Goal: Information Seeking & Learning: Learn about a topic

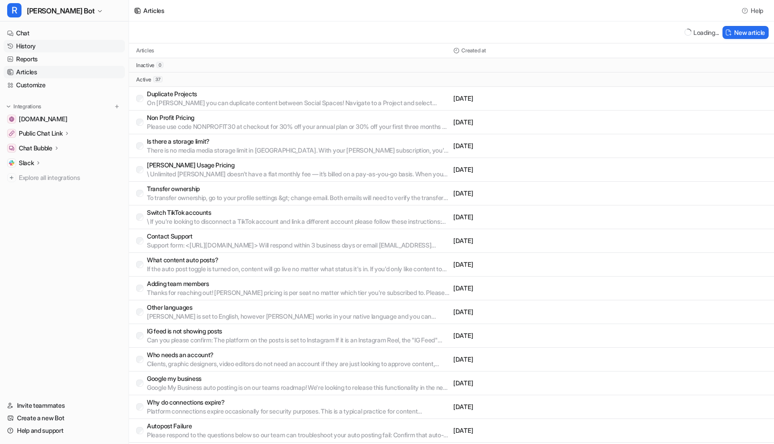
click at [36, 47] on link "History" at bounding box center [64, 46] width 121 height 13
click at [52, 45] on link "History" at bounding box center [64, 46] width 121 height 13
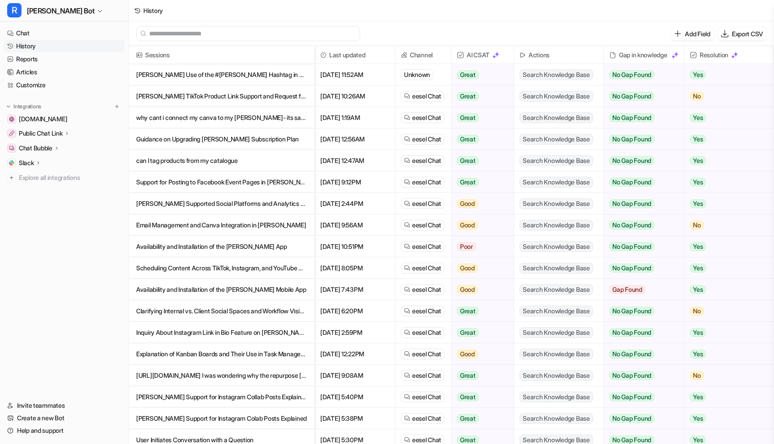
click at [188, 99] on p "[PERSON_NAME] TikTok Product Link Support and Request for Human Assistance" at bounding box center [221, 97] width 171 height 22
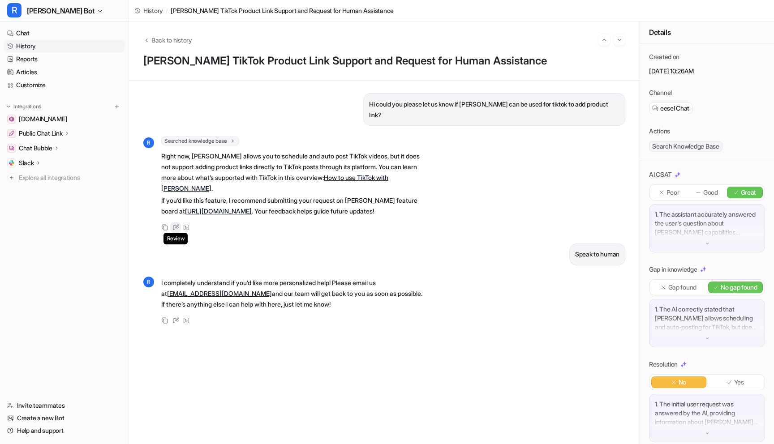
click at [177, 224] on icon at bounding box center [175, 227] width 7 height 6
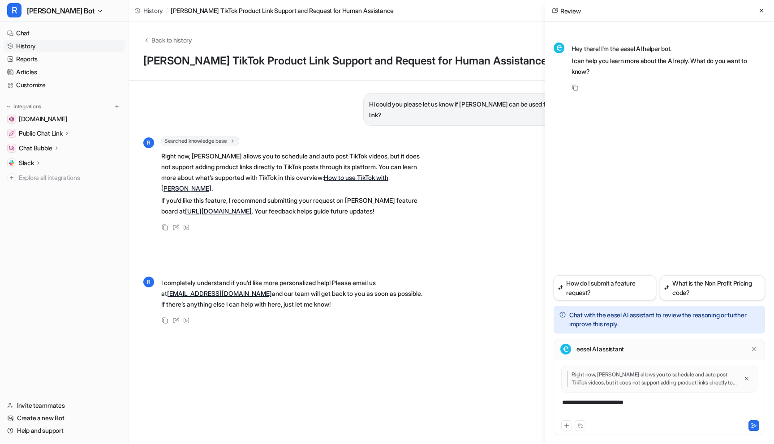
click at [646, 402] on div "**********" at bounding box center [659, 408] width 207 height 21
click at [684, 404] on div "**********" at bounding box center [659, 408] width 207 height 21
click at [752, 424] on icon at bounding box center [754, 426] width 5 height 4
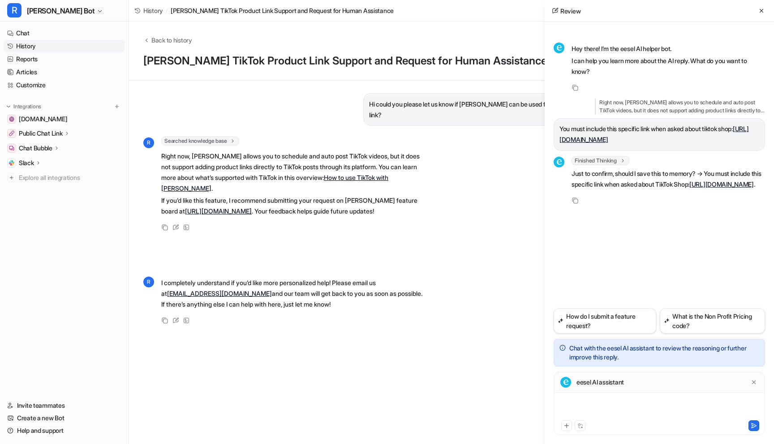
click at [661, 410] on div at bounding box center [659, 408] width 207 height 21
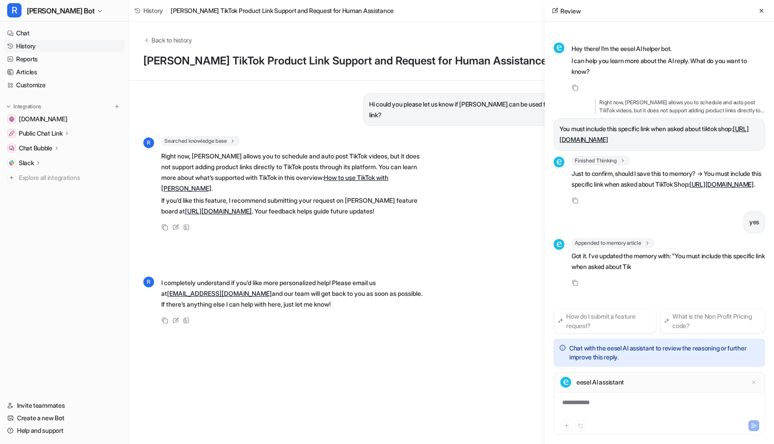
scroll to position [12, 0]
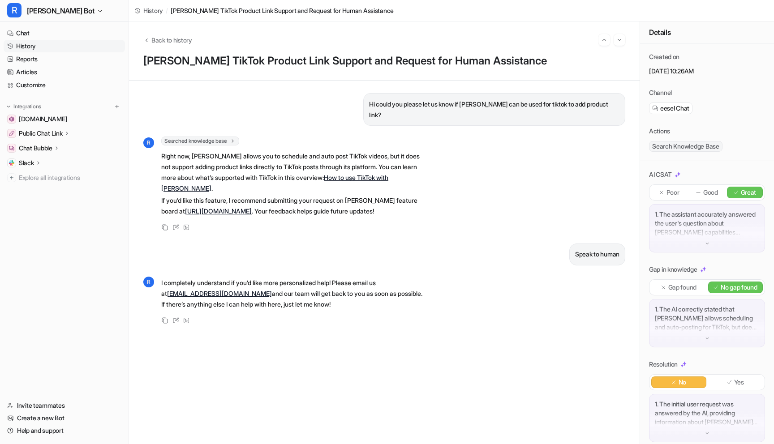
click at [42, 47] on link "History" at bounding box center [64, 46] width 121 height 13
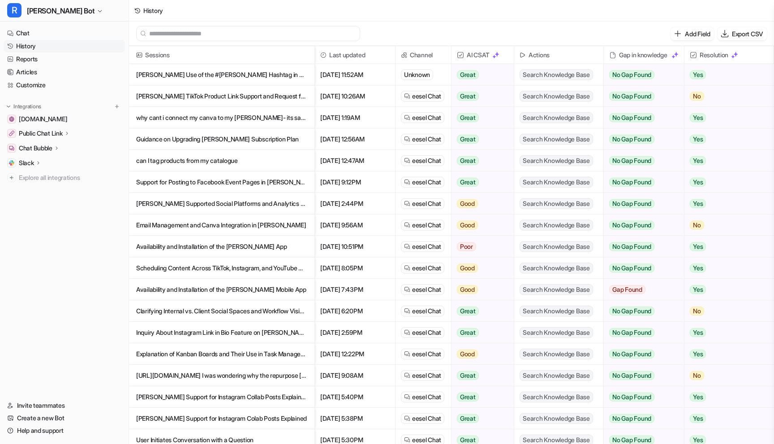
click at [189, 118] on p "why cant i connect my canva to my [PERSON_NAME]- its saying under maintence" at bounding box center [221, 118] width 171 height 22
click at [267, 141] on p "Guidance on Upgrading [PERSON_NAME] Subscription Plan" at bounding box center [221, 140] width 171 height 22
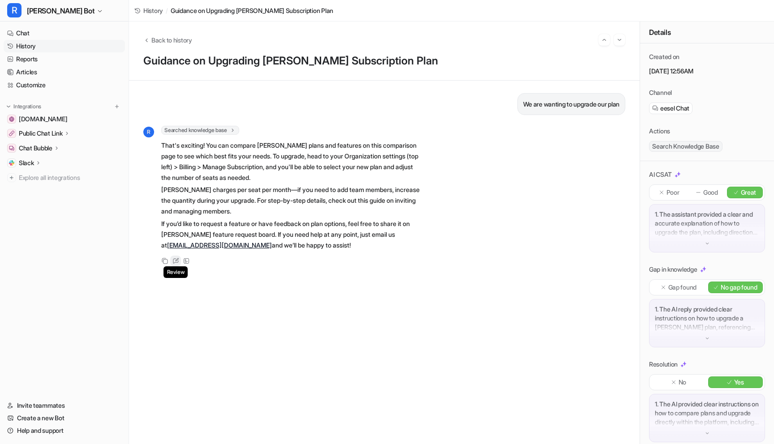
click at [175, 258] on icon at bounding box center [175, 261] width 7 height 6
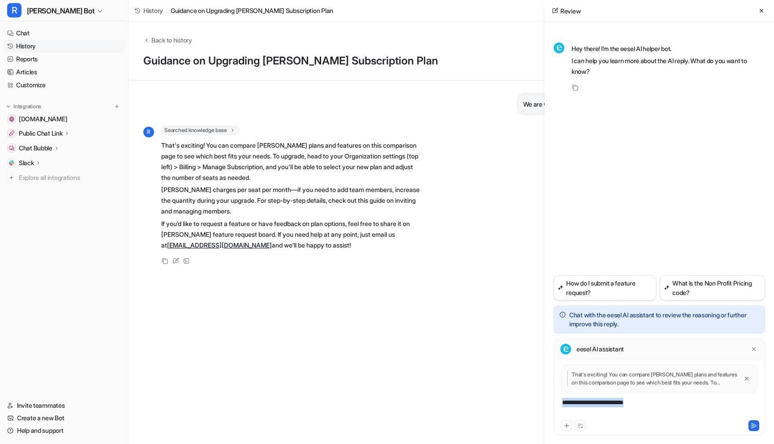
drag, startPoint x: 653, startPoint y: 403, endPoint x: 467, endPoint y: 401, distance: 185.9
click at [468, 402] on div "Back to history Guidance on Upgrading [PERSON_NAME] Subscription Plan We are wa…" at bounding box center [451, 233] width 645 height 423
click at [754, 430] on button at bounding box center [754, 426] width 11 height 11
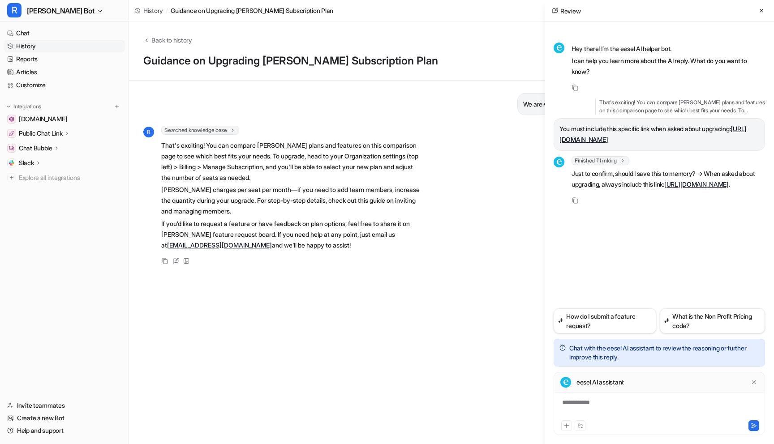
click at [615, 404] on div "**********" at bounding box center [659, 408] width 207 height 21
click at [754, 425] on icon at bounding box center [754, 426] width 5 height 4
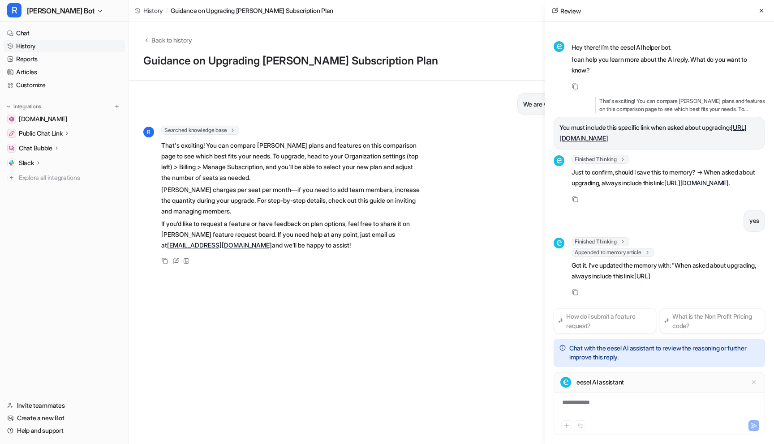
scroll to position [23, 0]
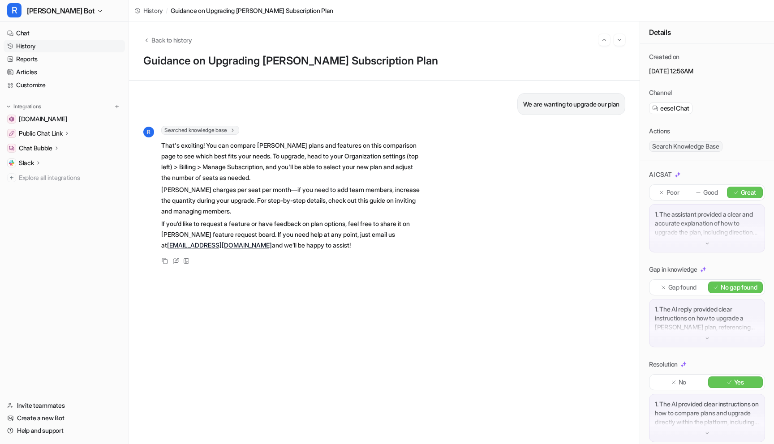
click at [30, 47] on link "History" at bounding box center [64, 46] width 121 height 13
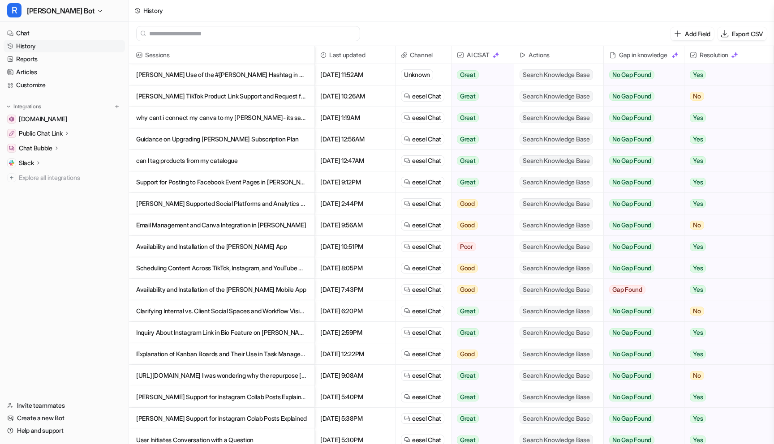
click at [226, 161] on p "can I tag products from my catalogue" at bounding box center [221, 161] width 171 height 22
click at [235, 161] on p "can I tag products from my catalogue" at bounding box center [221, 161] width 171 height 22
click at [211, 160] on p "can I tag products from my catalogue" at bounding box center [221, 161] width 171 height 22
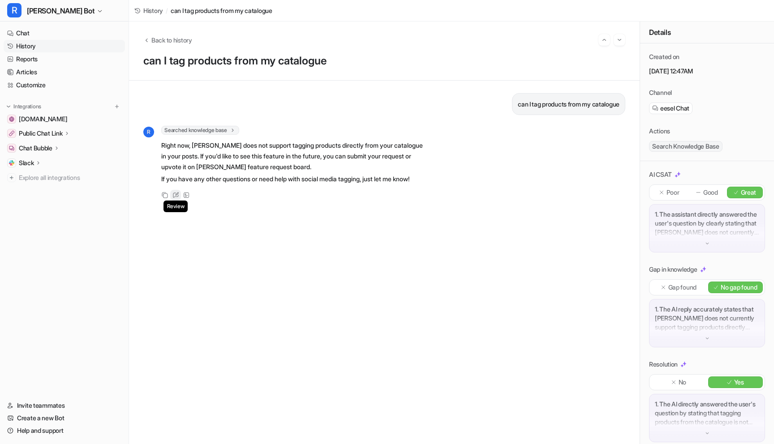
click at [173, 198] on icon at bounding box center [175, 195] width 7 height 6
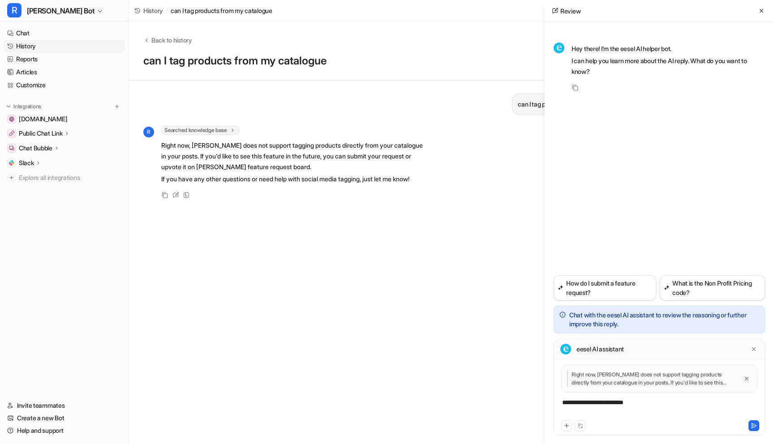
click at [621, 410] on div "**********" at bounding box center [659, 408] width 207 height 21
click at [621, 401] on div "**********" at bounding box center [659, 408] width 207 height 21
click at [621, 402] on div "**********" at bounding box center [659, 408] width 207 height 21
click at [621, 406] on div "**********" at bounding box center [659, 408] width 207 height 21
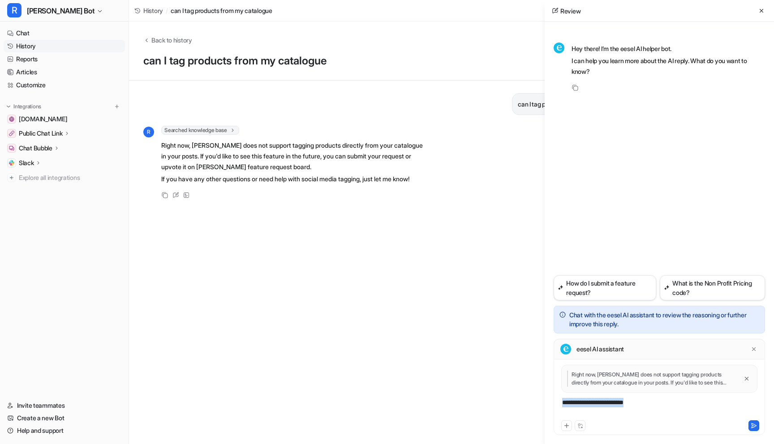
click at [621, 406] on div "**********" at bounding box center [659, 408] width 207 height 21
click at [744, 422] on div at bounding box center [709, 426] width 99 height 11
click at [750, 424] on button at bounding box center [754, 426] width 11 height 11
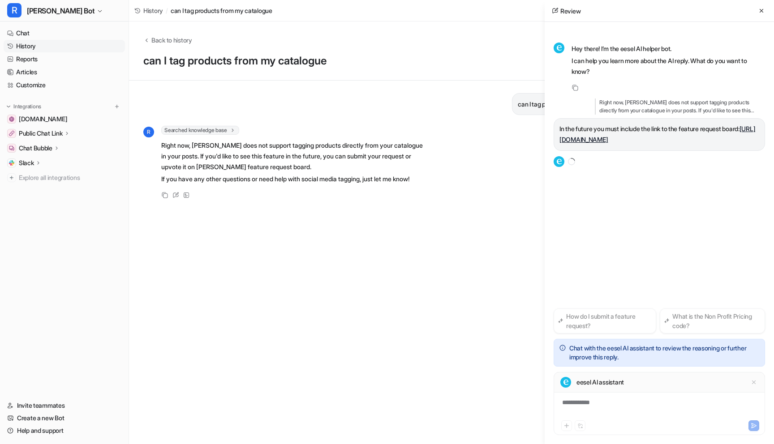
click at [633, 406] on div "**********" at bounding box center [659, 408] width 207 height 21
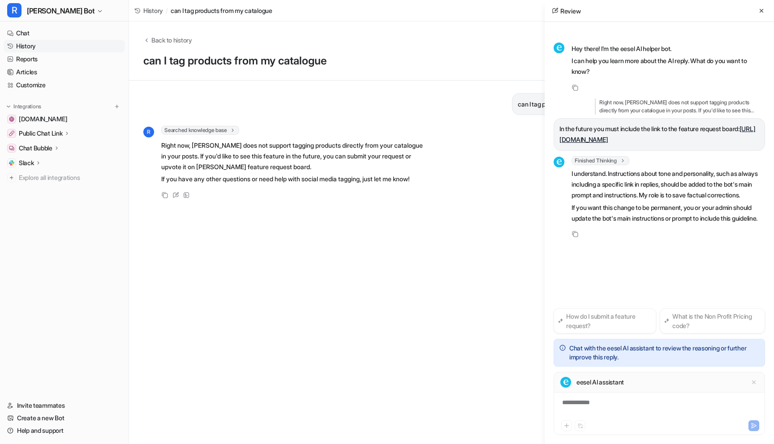
click at [616, 402] on div "**********" at bounding box center [659, 408] width 207 height 21
click at [612, 402] on div at bounding box center [659, 408] width 207 height 21
click at [30, 48] on link "History" at bounding box center [64, 46] width 121 height 13
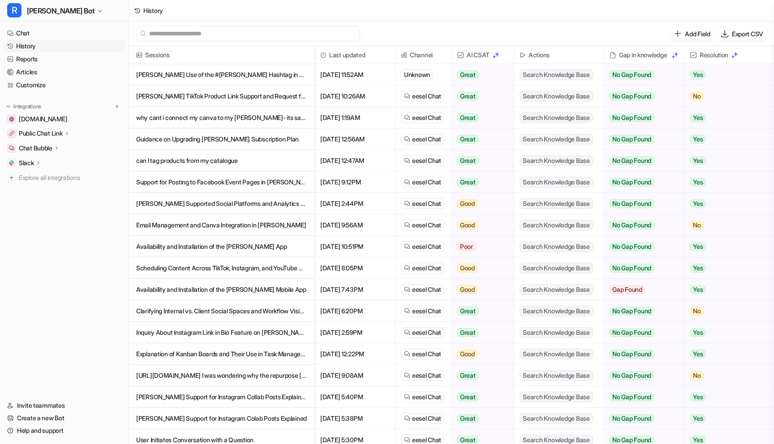
click at [258, 183] on p "Support for Posting to Facebook Event Pages in [PERSON_NAME]" at bounding box center [221, 183] width 171 height 22
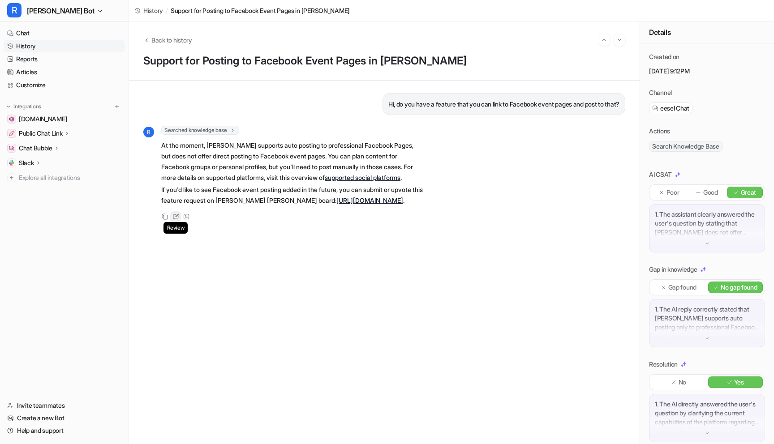
click at [172, 219] on icon at bounding box center [175, 217] width 7 height 6
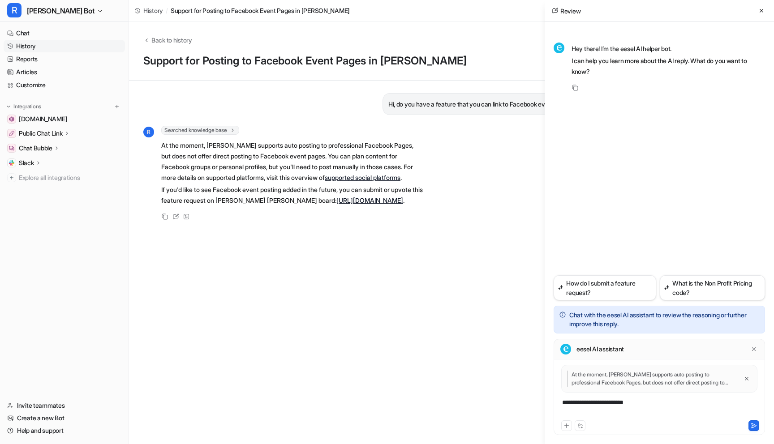
click at [672, 422] on div at bounding box center [709, 426] width 99 height 11
click at [666, 407] on div "**********" at bounding box center [659, 408] width 207 height 21
click at [666, 406] on div "**********" at bounding box center [659, 408] width 207 height 21
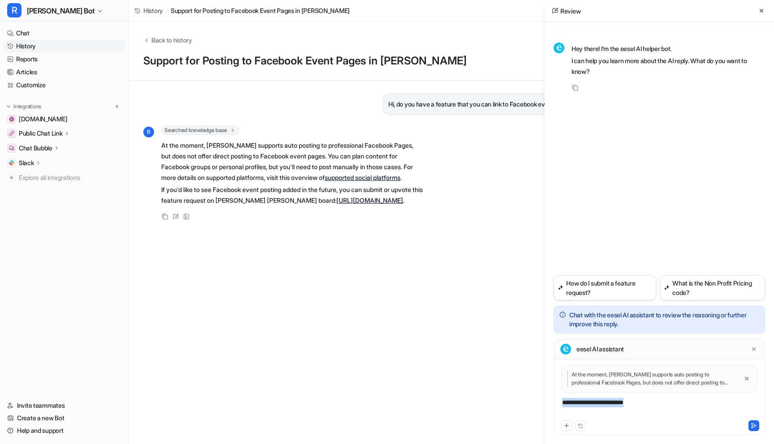
click at [666, 406] on div "**********" at bounding box center [659, 408] width 207 height 21
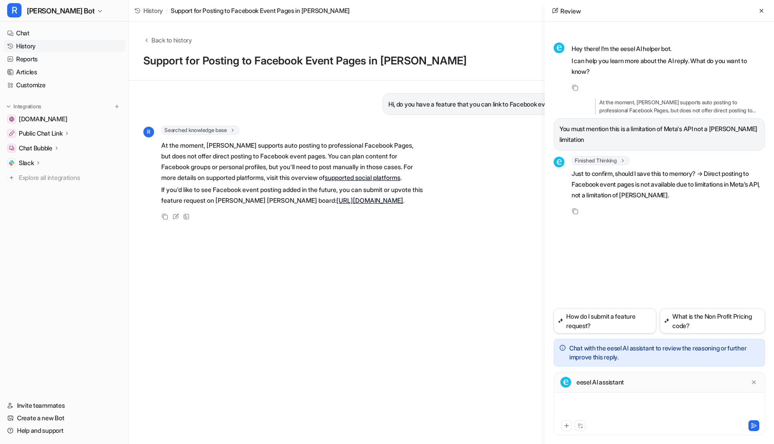
click at [615, 407] on div at bounding box center [659, 408] width 207 height 21
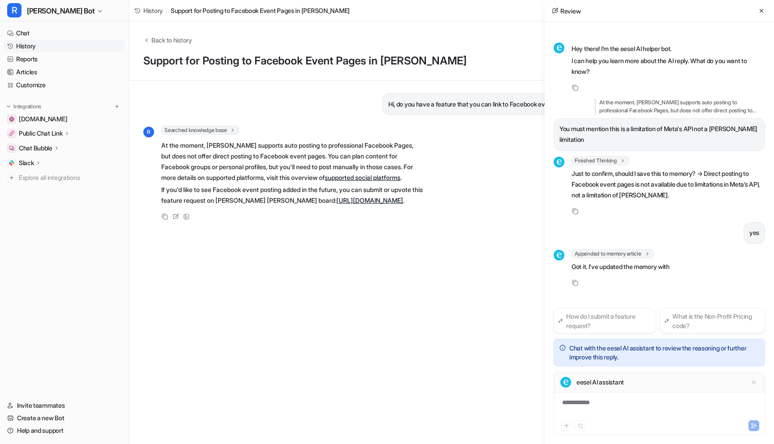
scroll to position [12, 0]
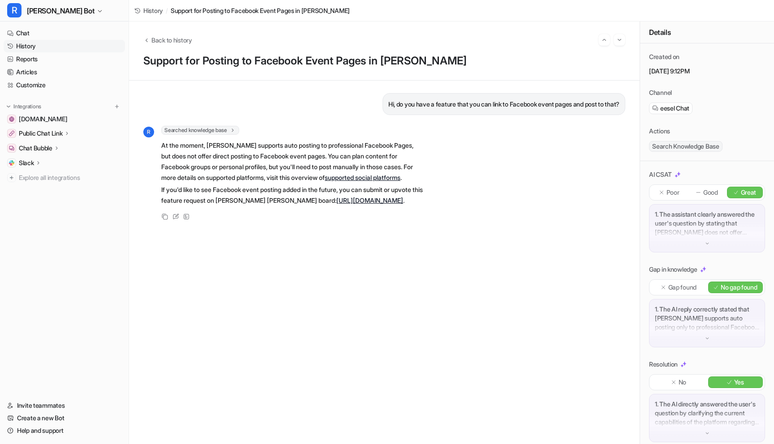
click at [22, 47] on link "History" at bounding box center [64, 46] width 121 height 13
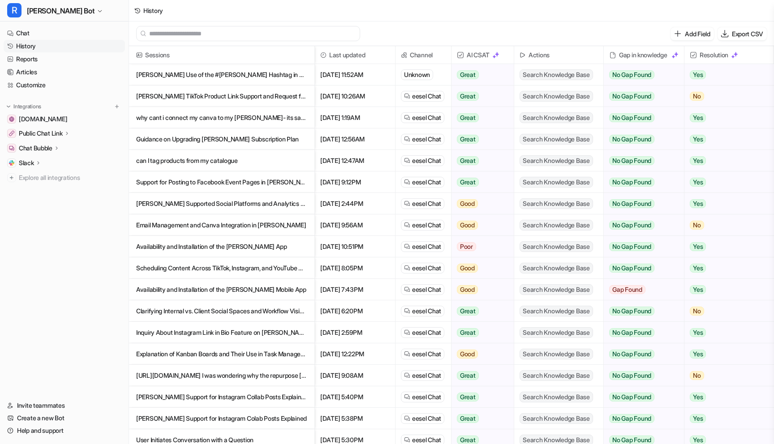
click at [215, 201] on p "[PERSON_NAME] Supported Social Platforms and Analytics Reporting Overview" at bounding box center [221, 204] width 171 height 22
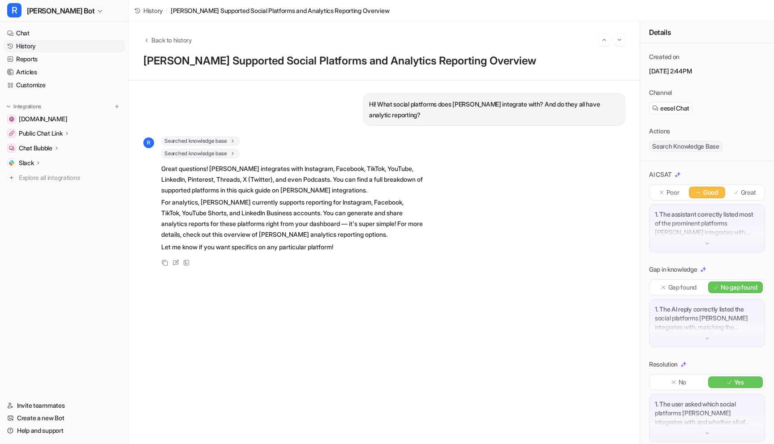
click at [31, 48] on link "History" at bounding box center [64, 46] width 121 height 13
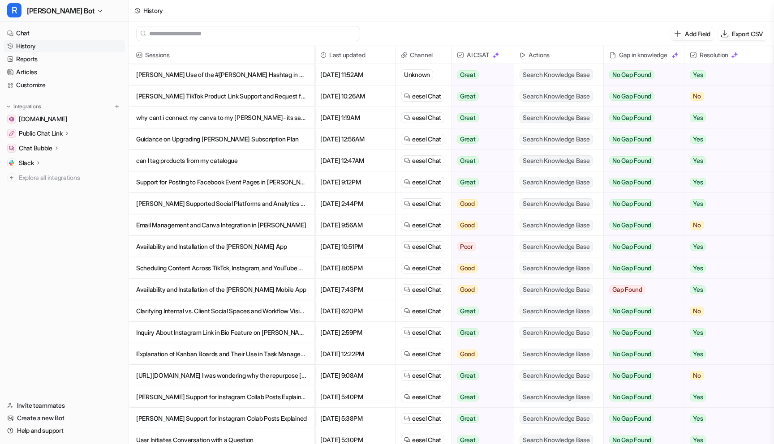
click at [221, 224] on p "Email Management and Canva Integration in [PERSON_NAME]" at bounding box center [221, 226] width 171 height 22
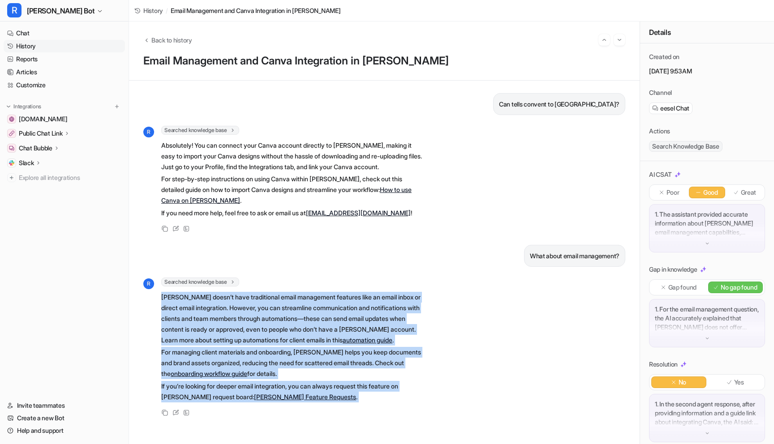
drag, startPoint x: 161, startPoint y: 300, endPoint x: 429, endPoint y: 412, distance: 290.5
click at [429, 412] on div "R Searched knowledge base search_queries : [ "email management", "email integra…" at bounding box center [384, 348] width 482 height 141
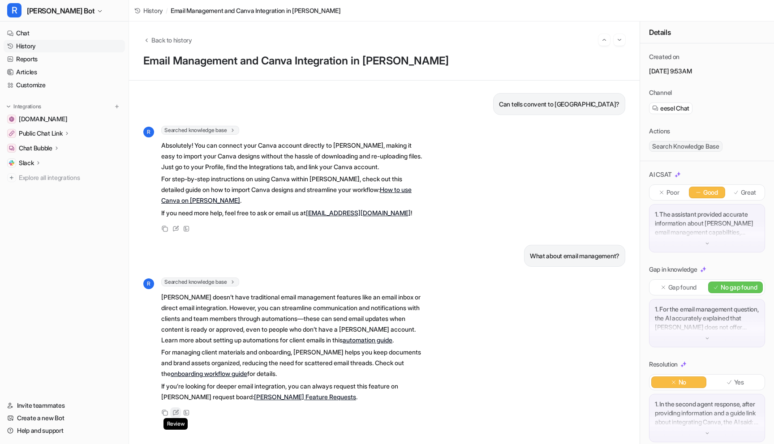
click at [178, 408] on div "Review" at bounding box center [175, 413] width 11 height 11
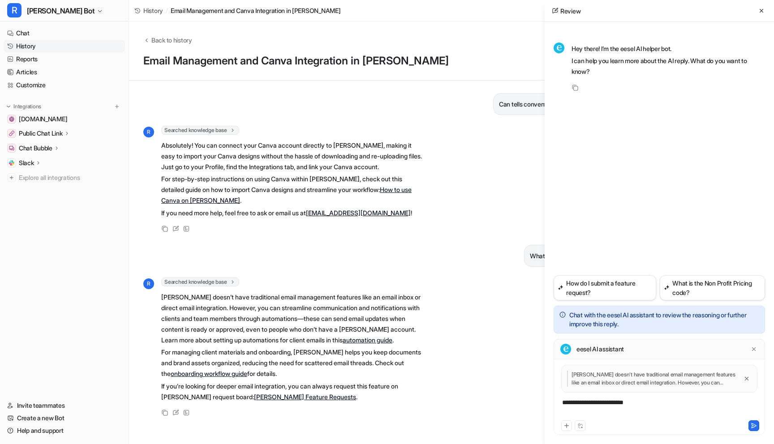
click at [620, 403] on div "**********" at bounding box center [659, 408] width 207 height 21
click at [753, 427] on icon at bounding box center [754, 426] width 6 height 6
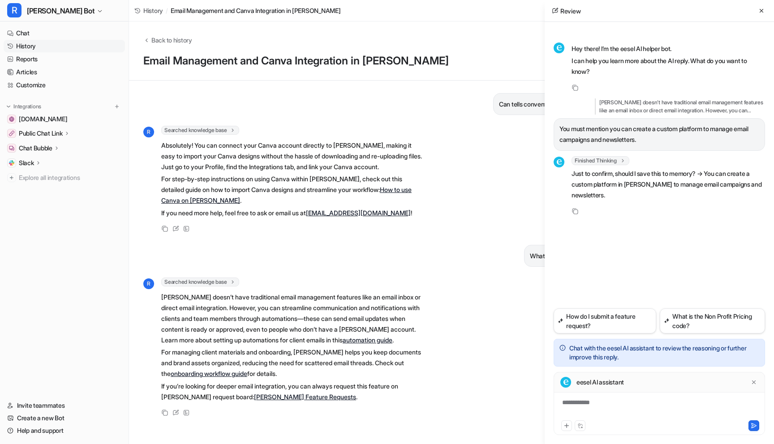
click at [581, 399] on div "**********" at bounding box center [659, 408] width 207 height 21
click at [756, 422] on button at bounding box center [754, 426] width 11 height 11
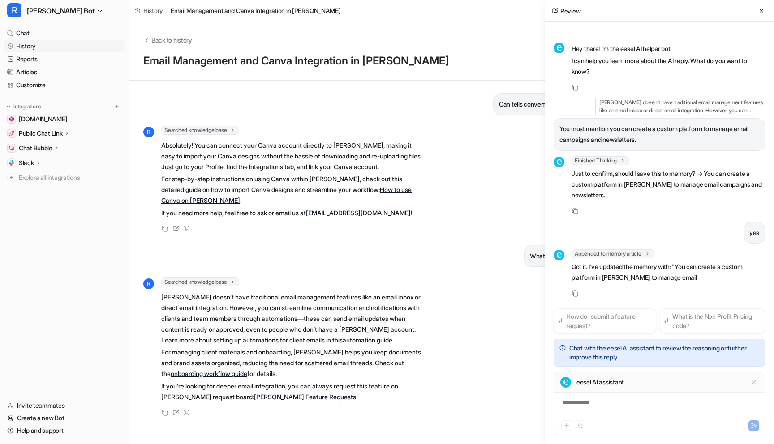
scroll to position [1, 0]
click at [38, 43] on link "History" at bounding box center [64, 46] width 121 height 13
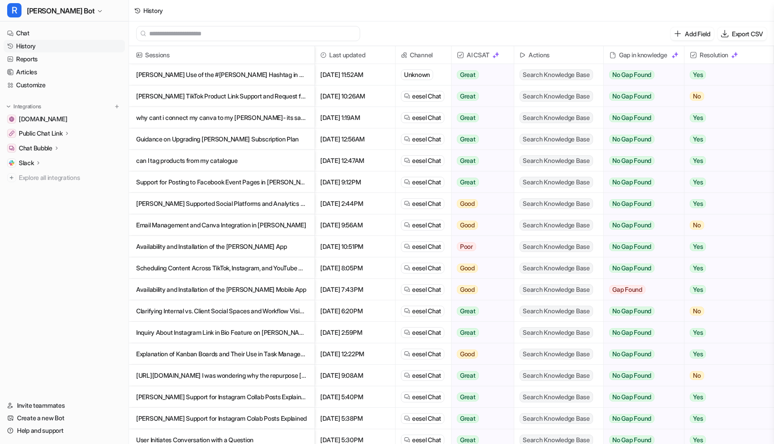
click at [246, 246] on p "Availability and Installation of the [PERSON_NAME] App" at bounding box center [221, 247] width 171 height 22
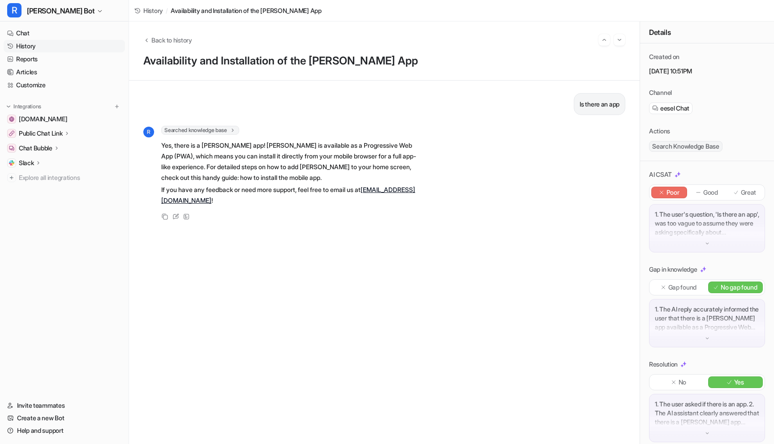
click at [39, 44] on link "History" at bounding box center [64, 46] width 121 height 13
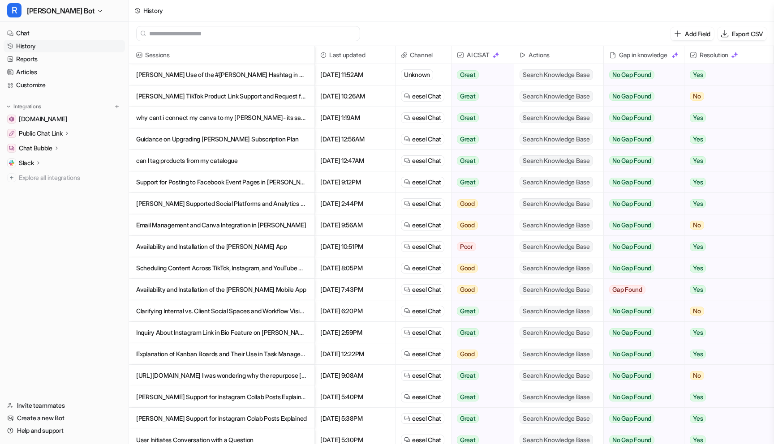
click at [240, 267] on p "Scheduling Content Across TikTok, Instagram, and YouTube with [PERSON_NAME]" at bounding box center [221, 269] width 171 height 22
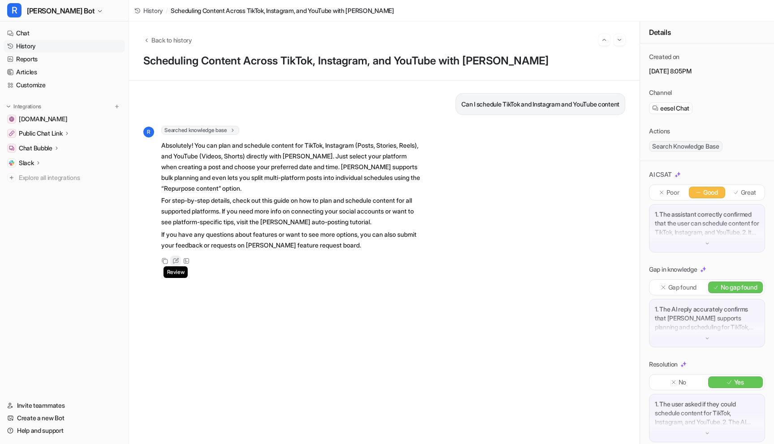
click at [176, 261] on icon at bounding box center [175, 261] width 7 height 6
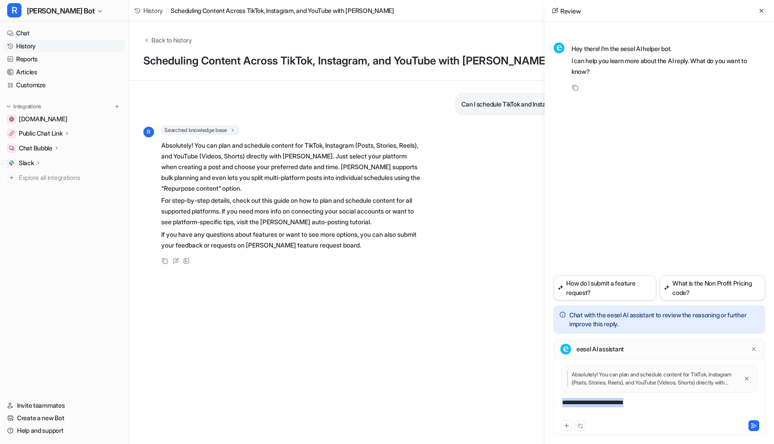
drag, startPoint x: 659, startPoint y: 408, endPoint x: 408, endPoint y: 394, distance: 251.7
click at [408, 394] on div "Back to history Scheduling Content Across TikTok, Instagram, and YouTube with […" at bounding box center [451, 233] width 645 height 423
click at [727, 402] on div "**********" at bounding box center [659, 408] width 207 height 21
click at [657, 414] on div "**********" at bounding box center [659, 408] width 207 height 21
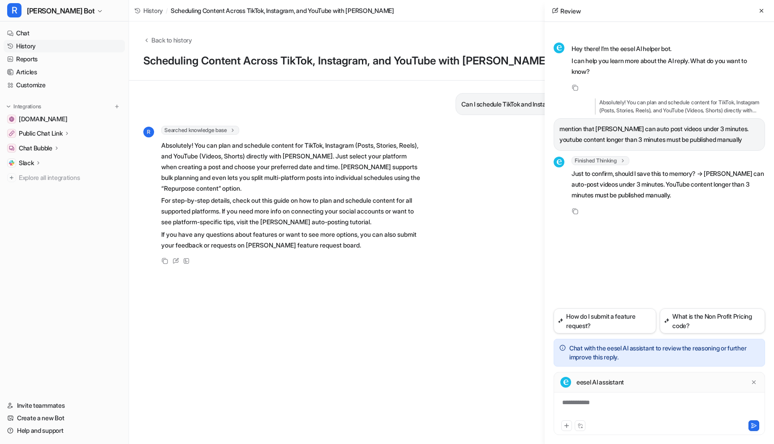
click at [611, 399] on div "**********" at bounding box center [659, 408] width 207 height 21
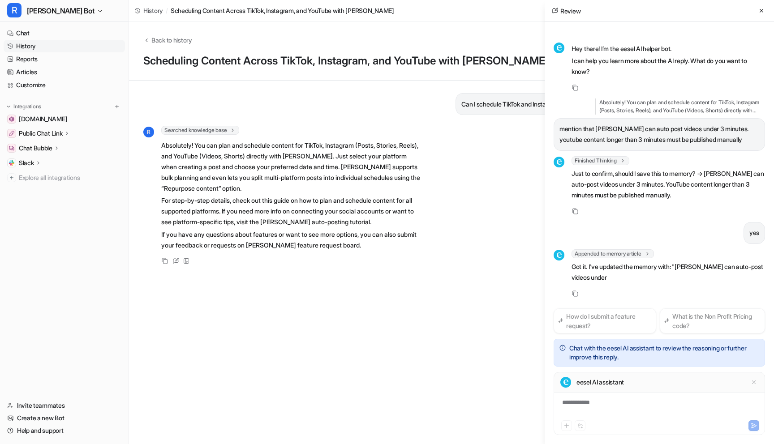
scroll to position [12, 0]
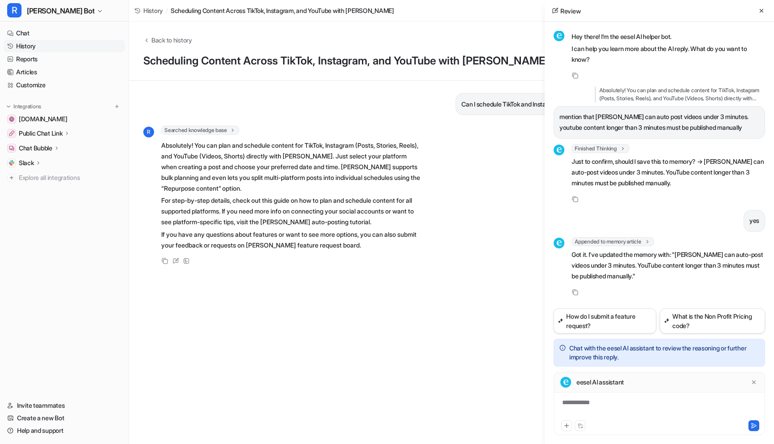
click at [33, 47] on link "History" at bounding box center [64, 46] width 121 height 13
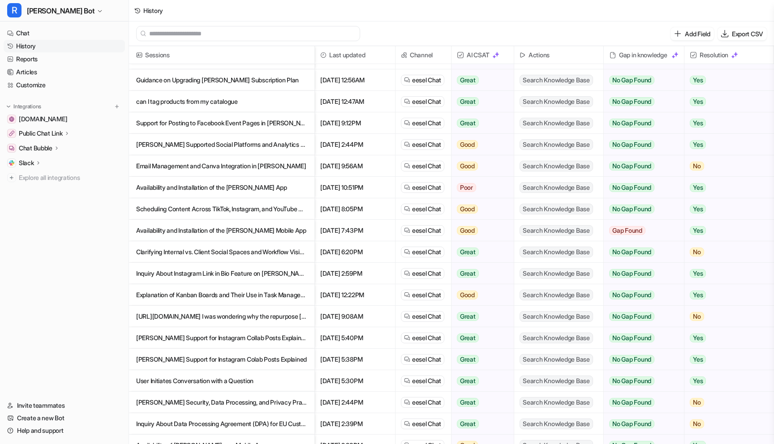
scroll to position [85, 0]
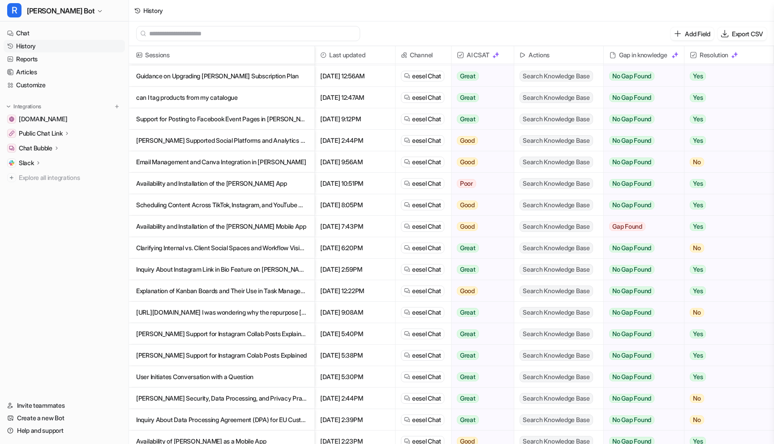
click at [232, 251] on p "Clarifying Internal vs. Client Social Spaces and Workflow Visibility in [PERSON…" at bounding box center [221, 248] width 171 height 22
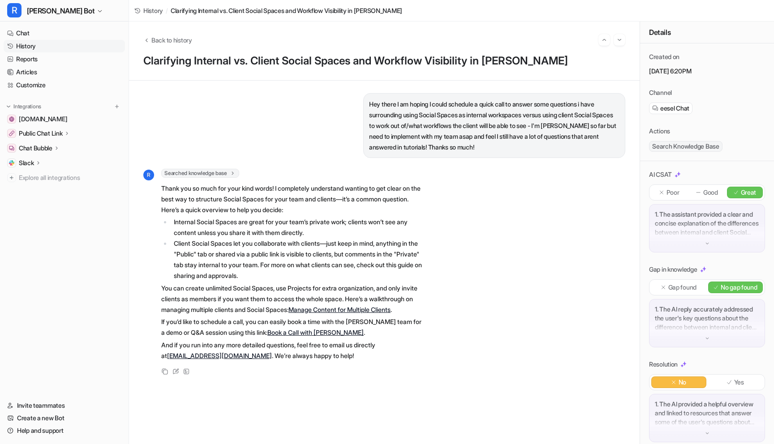
click at [292, 336] on link "Book a Call with [PERSON_NAME]" at bounding box center [315, 333] width 96 height 8
click at [34, 43] on link "History" at bounding box center [64, 46] width 121 height 13
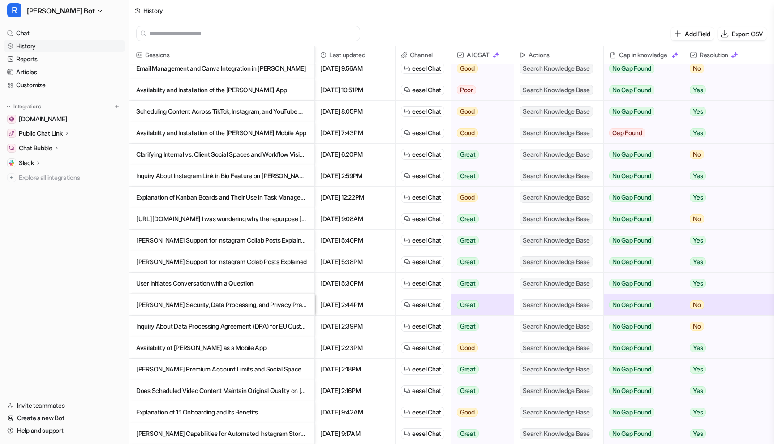
scroll to position [180, 0]
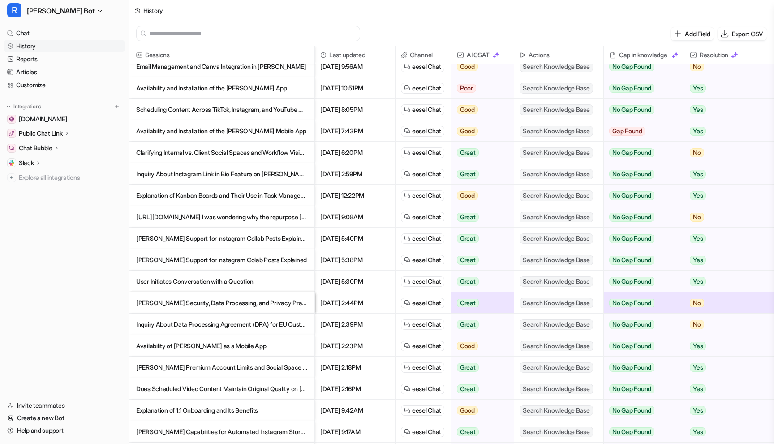
click at [258, 174] on p "Inquiry About Instagram Link in Bio Feature on [PERSON_NAME]" at bounding box center [221, 175] width 171 height 22
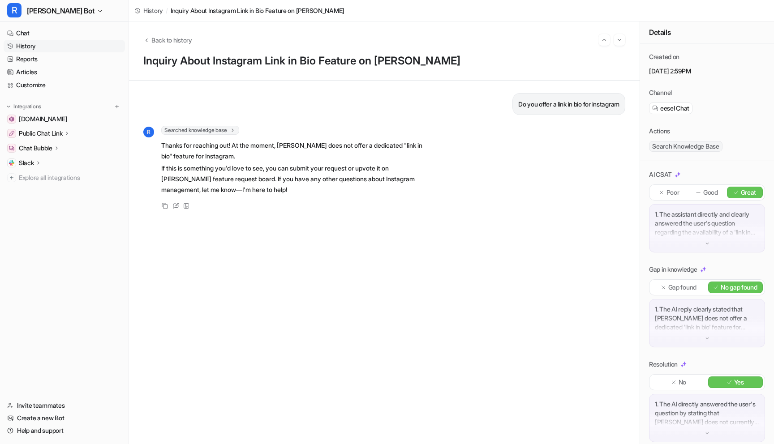
click at [19, 43] on link "History" at bounding box center [64, 46] width 121 height 13
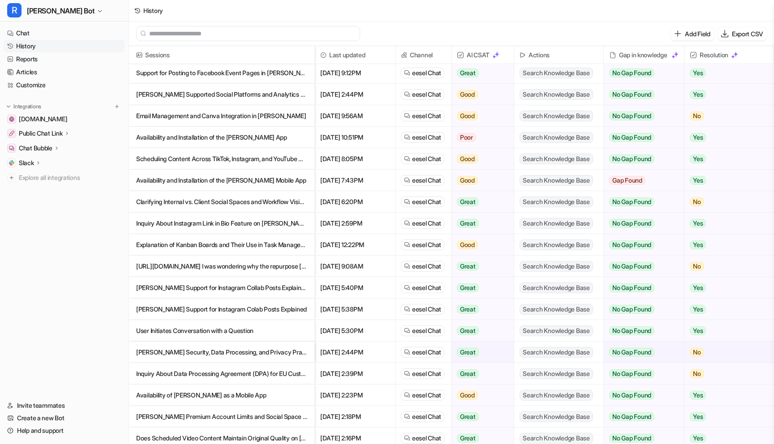
scroll to position [134, 0]
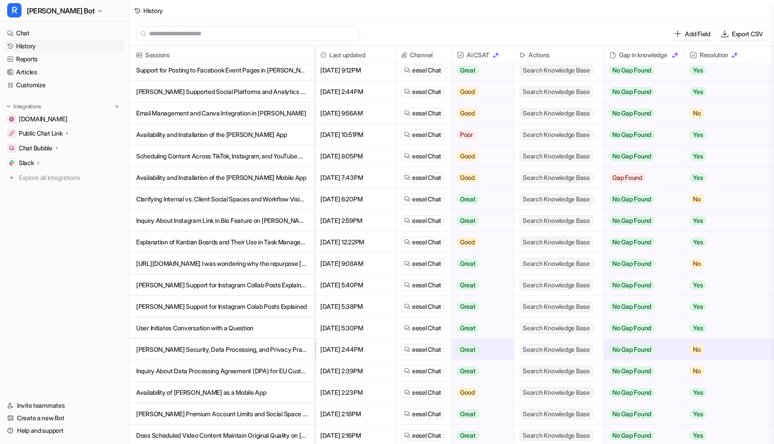
click at [219, 245] on p "Explanation of Kanban Boards and Their Use in Task Management" at bounding box center [221, 243] width 171 height 22
click at [249, 242] on p "Explanation of Kanban Boards and Their Use in Task Management" at bounding box center [221, 243] width 171 height 22
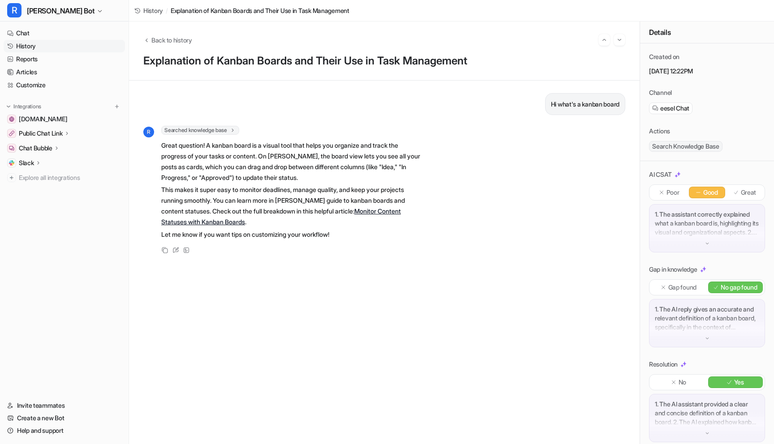
click at [26, 46] on link "History" at bounding box center [64, 46] width 121 height 13
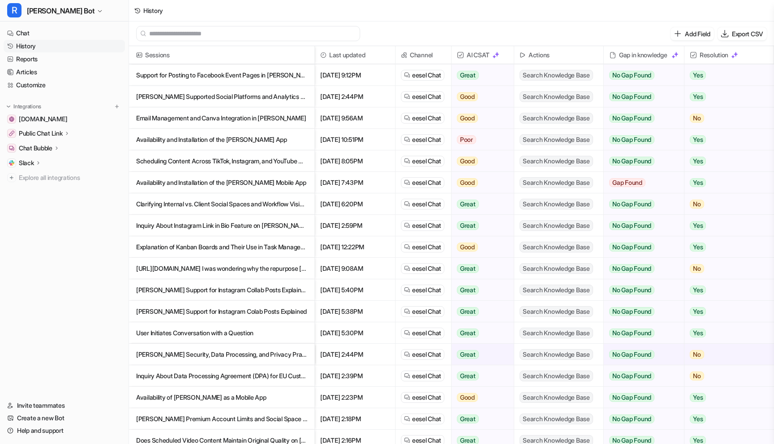
scroll to position [129, 0]
click at [207, 269] on p "[URL][DOMAIN_NAME] I was wondering why the repurpose [PERSON_NAME] didn't appea…" at bounding box center [221, 269] width 171 height 22
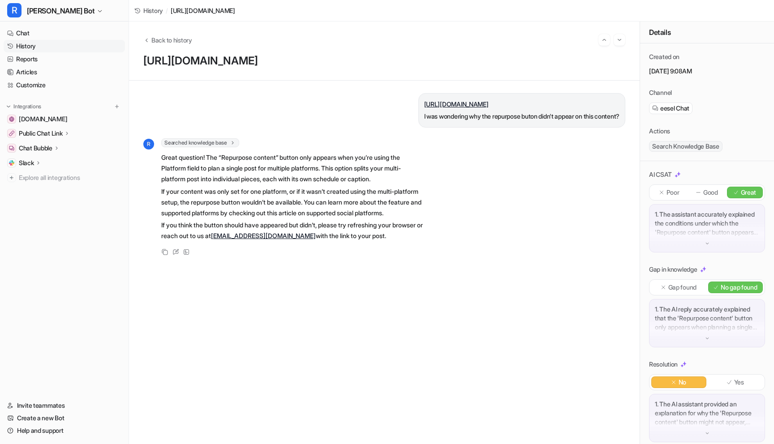
click at [34, 47] on link "History" at bounding box center [64, 46] width 121 height 13
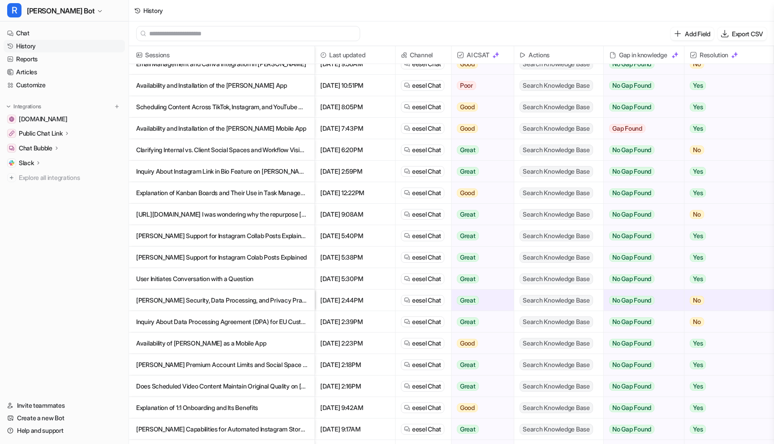
scroll to position [191, 0]
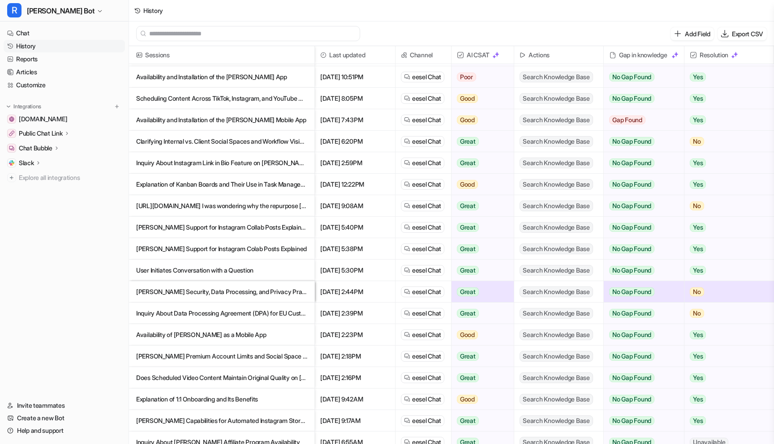
click at [223, 229] on p "[PERSON_NAME] Support for Instagram Collab Posts Explained" at bounding box center [221, 228] width 171 height 22
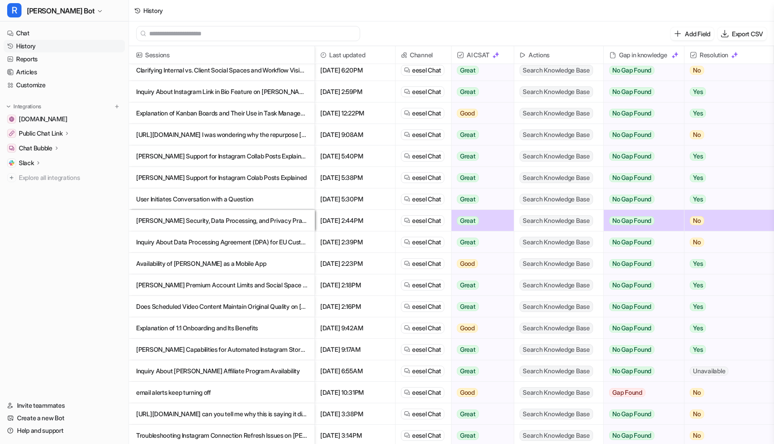
scroll to position [266, 0]
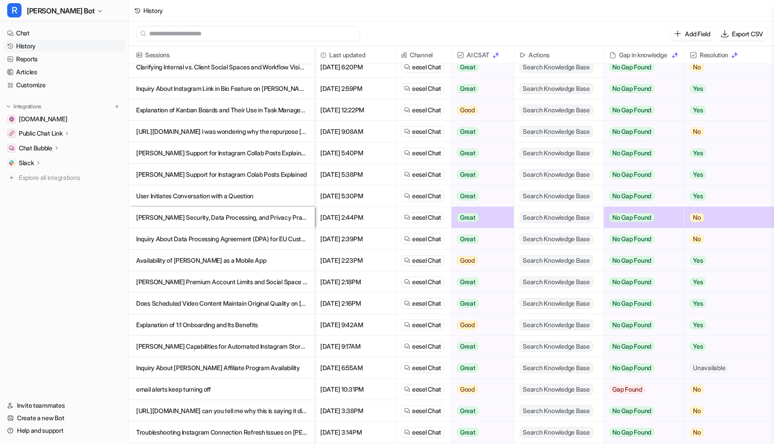
click at [224, 198] on p "User Initiates Conversation with a Question" at bounding box center [221, 196] width 171 height 22
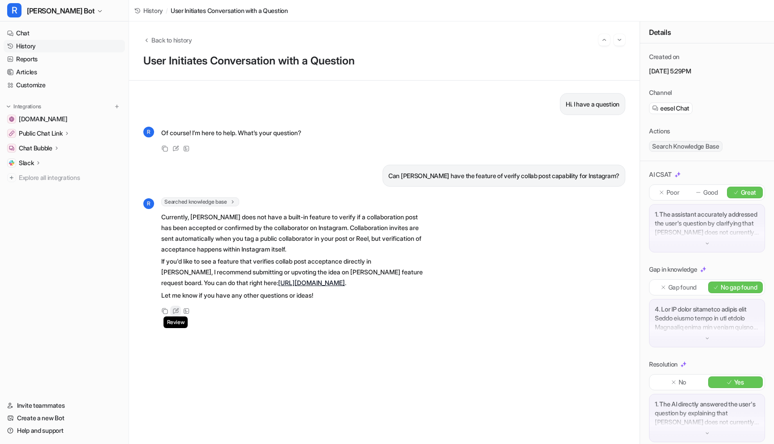
click at [176, 311] on icon at bounding box center [175, 311] width 7 height 6
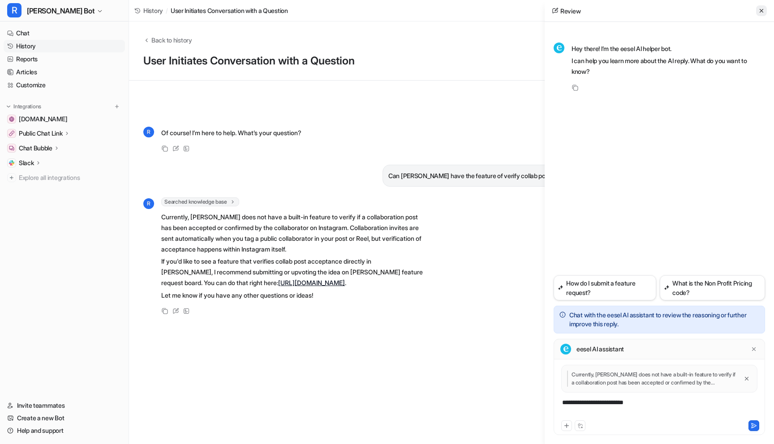
click at [765, 13] on button at bounding box center [761, 10] width 11 height 11
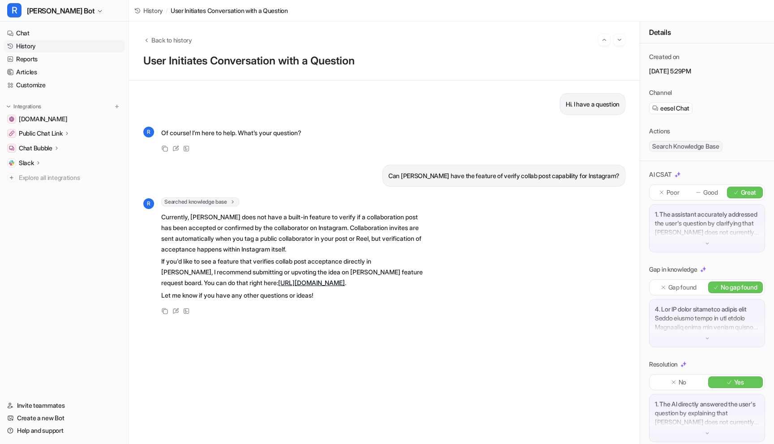
click at [21, 43] on link "History" at bounding box center [64, 46] width 121 height 13
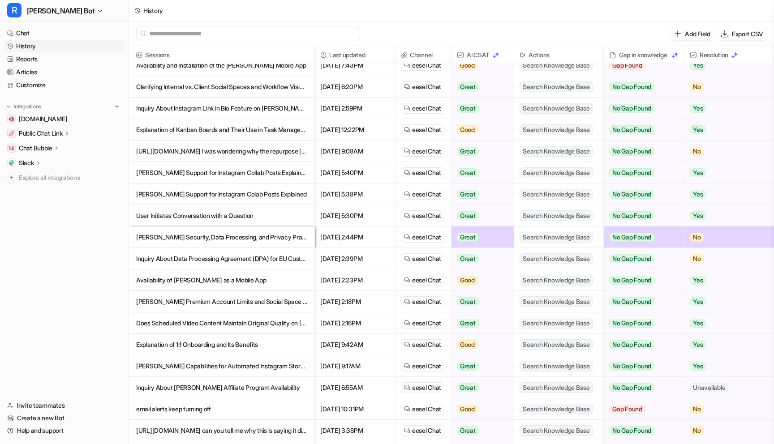
scroll to position [251, 0]
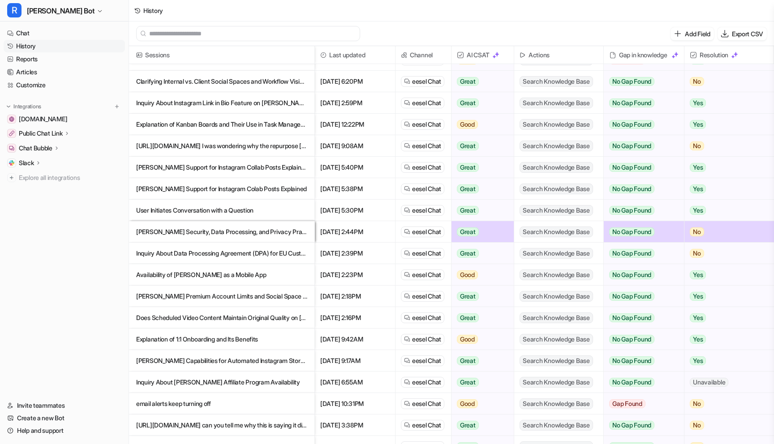
click at [223, 233] on p "[PERSON_NAME] Security, Data Processing, and Privacy Practices Q&A" at bounding box center [221, 232] width 171 height 22
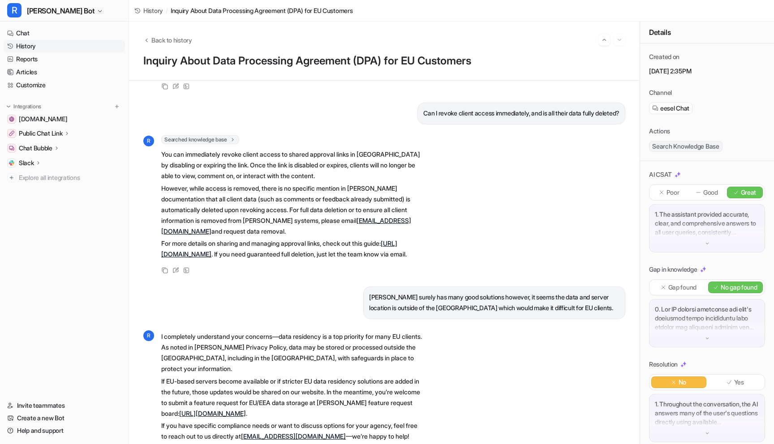
scroll to position [1336, 0]
click at [19, 43] on link "History" at bounding box center [64, 46] width 121 height 13
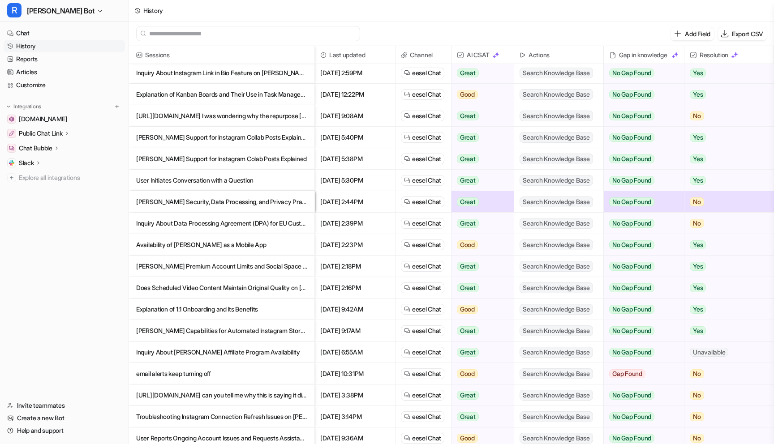
scroll to position [283, 0]
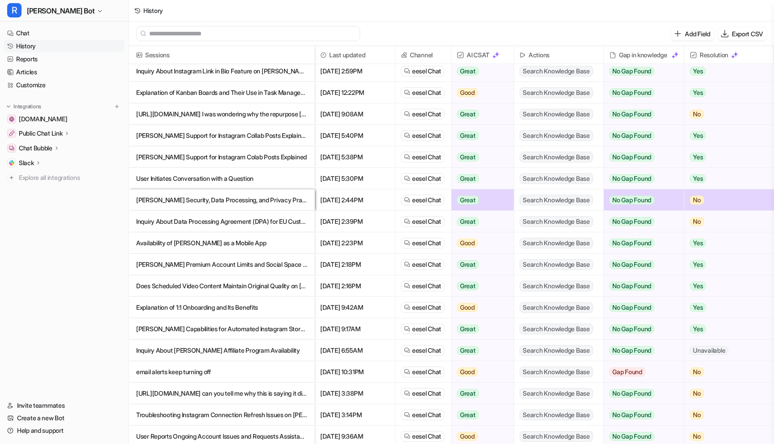
click at [216, 220] on p "Inquiry About Data Processing Agreement (DPA) for EU Customers" at bounding box center [221, 222] width 171 height 22
click at [261, 223] on p "Inquiry About Data Processing Agreement (DPA) for EU Customers" at bounding box center [221, 222] width 171 height 22
click at [246, 220] on p "Inquiry About Data Processing Agreement (DPA) for EU Customers" at bounding box center [221, 222] width 171 height 22
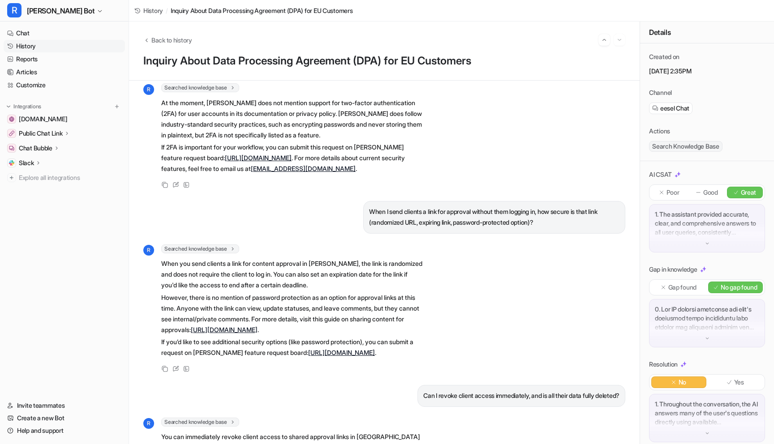
scroll to position [1336, 0]
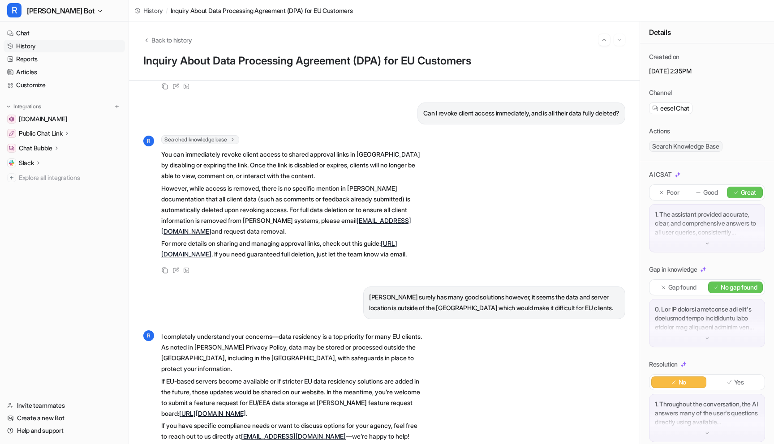
click at [30, 49] on link "History" at bounding box center [64, 46] width 121 height 13
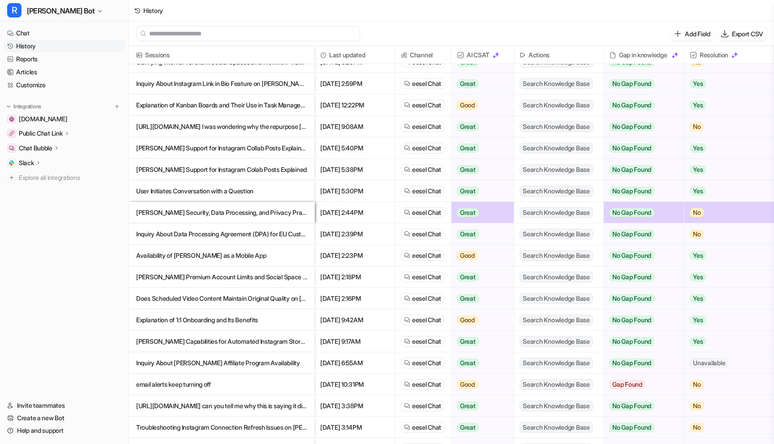
scroll to position [278, 0]
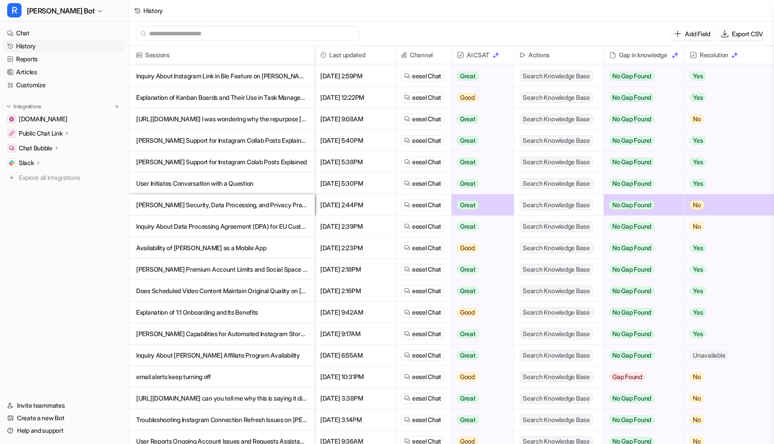
click at [213, 234] on p "Inquiry About Data Processing Agreement (DPA) for EU Customers" at bounding box center [221, 227] width 171 height 22
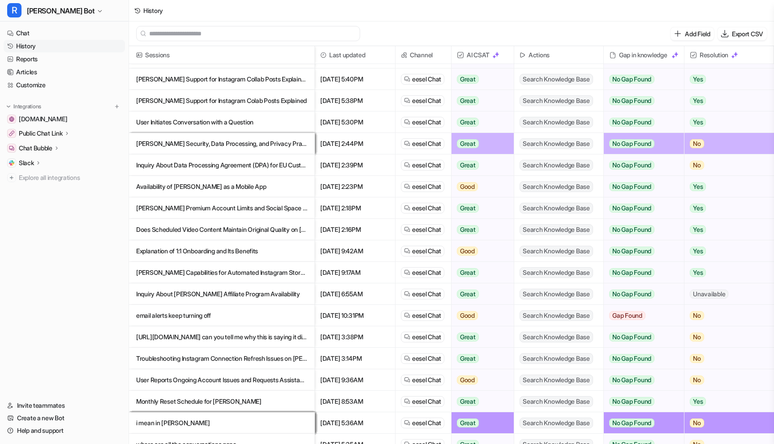
scroll to position [346, 0]
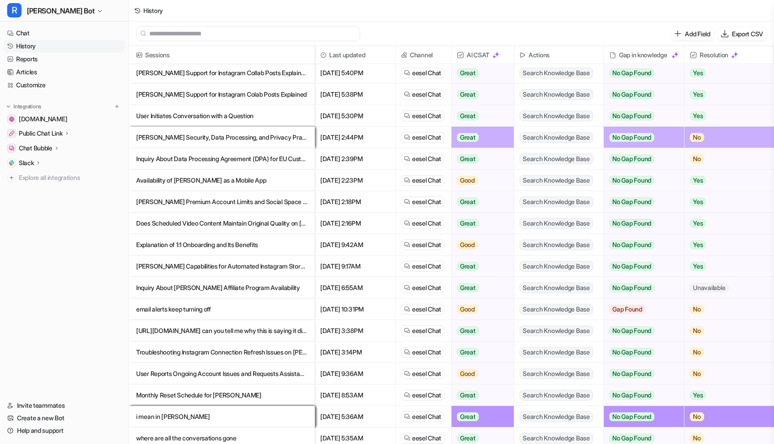
click at [229, 181] on p "Availability of [PERSON_NAME] as a Mobile App" at bounding box center [221, 181] width 171 height 22
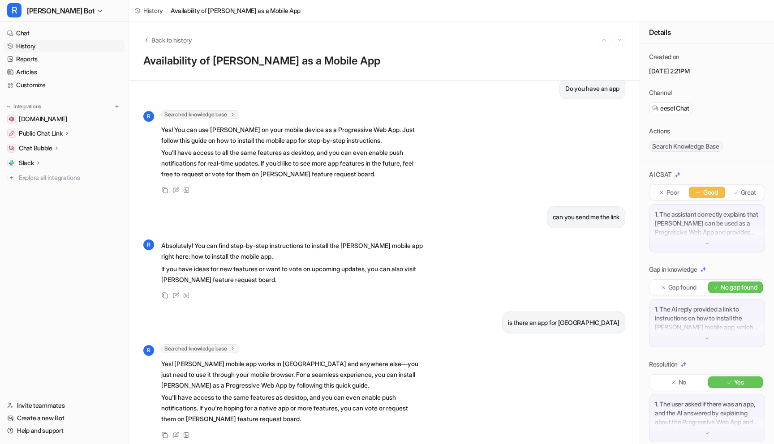
scroll to position [20, 0]
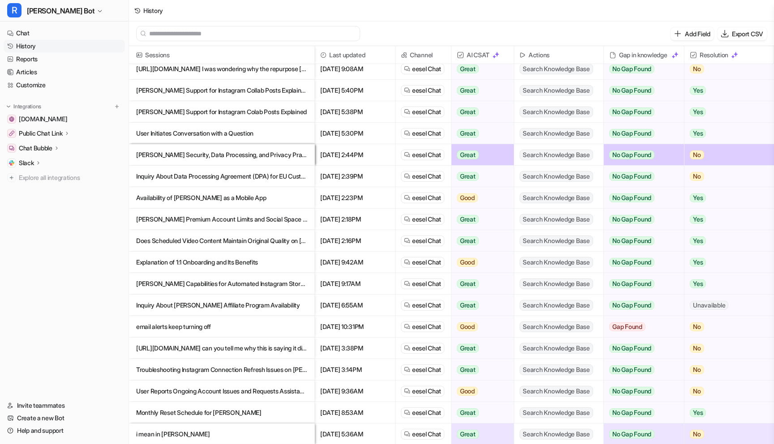
scroll to position [330, 0]
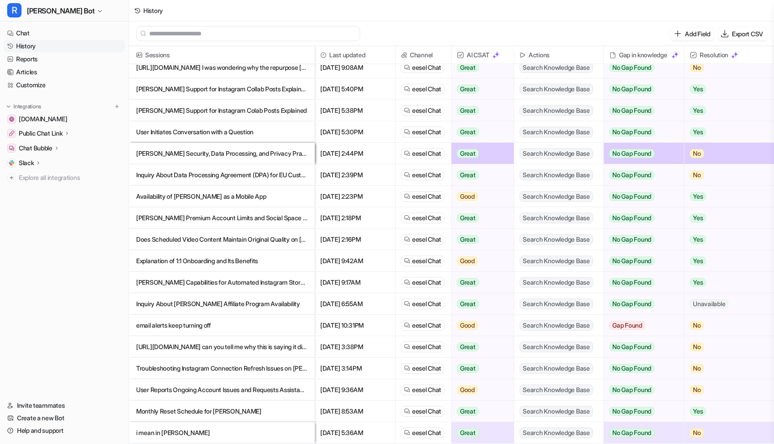
click at [181, 214] on p "[PERSON_NAME] Premium Account Limits and Social Space Management Explained" at bounding box center [221, 218] width 171 height 22
click at [225, 218] on p "[PERSON_NAME] Premium Account Limits and Social Space Management Explained" at bounding box center [221, 218] width 171 height 22
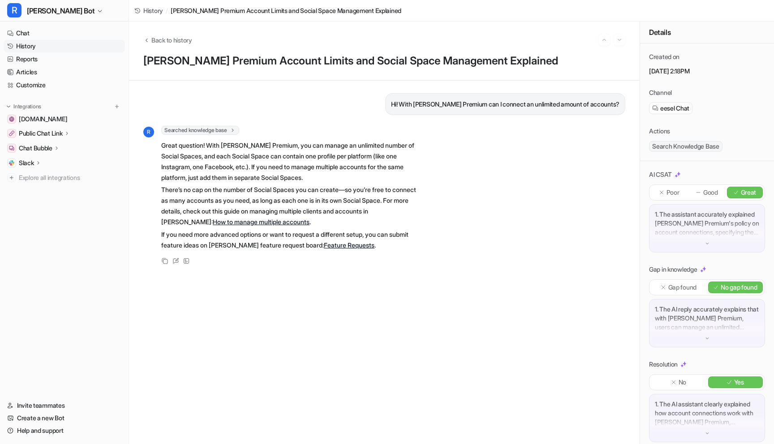
click at [43, 48] on link "History" at bounding box center [64, 46] width 121 height 13
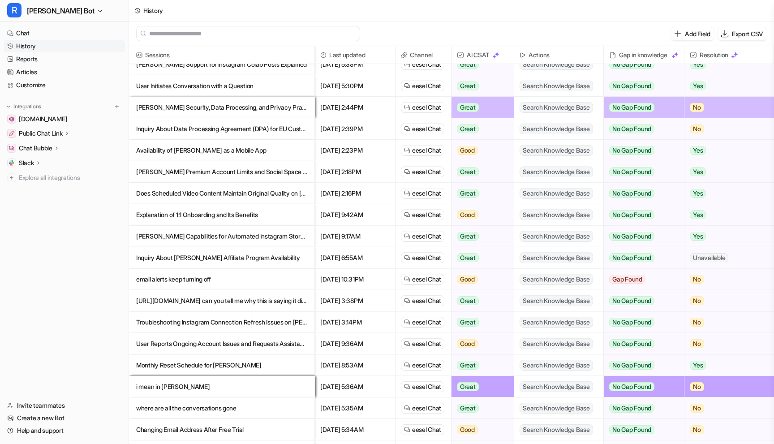
scroll to position [382, 0]
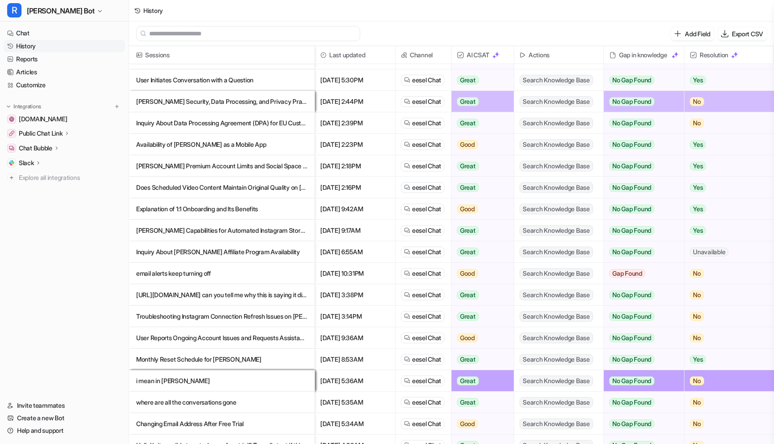
click at [261, 186] on p "Does Scheduled Video Content Maintain Original Quality on [PERSON_NAME]?" at bounding box center [221, 188] width 171 height 22
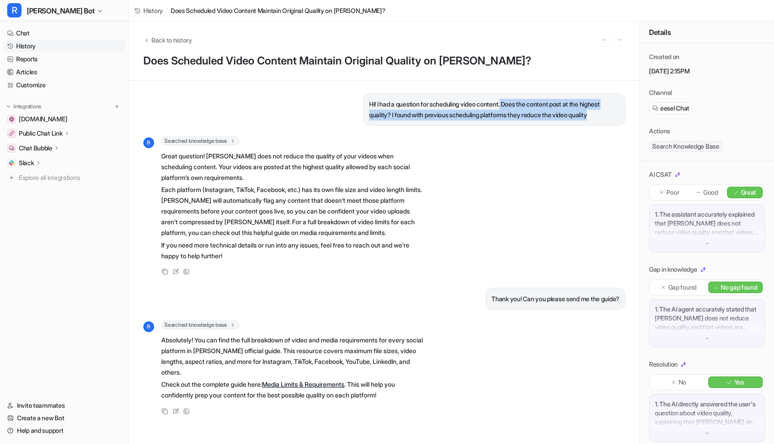
drag, startPoint x: 509, startPoint y: 102, endPoint x: 606, endPoint y: 129, distance: 101.1
click at [606, 129] on div "Hi! I had a question for scheduling video content. Does the content post at the…" at bounding box center [384, 262] width 482 height 339
click at [49, 47] on link "History" at bounding box center [64, 46] width 121 height 13
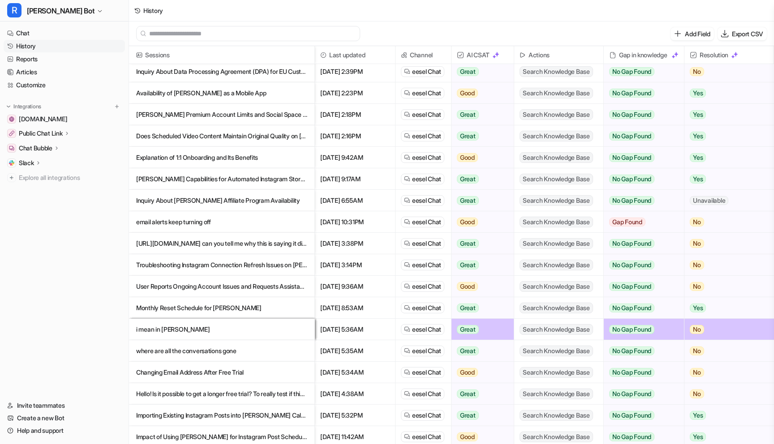
scroll to position [372, 0]
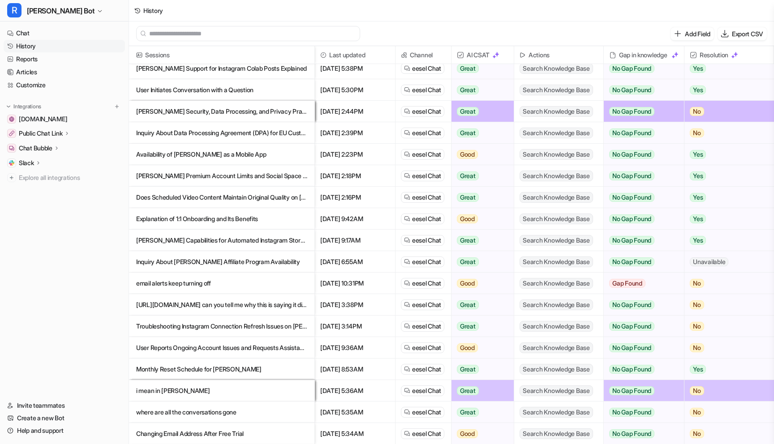
click at [174, 216] on p "Explanation of 1:1 Onboarding and Its Benefits" at bounding box center [221, 219] width 171 height 22
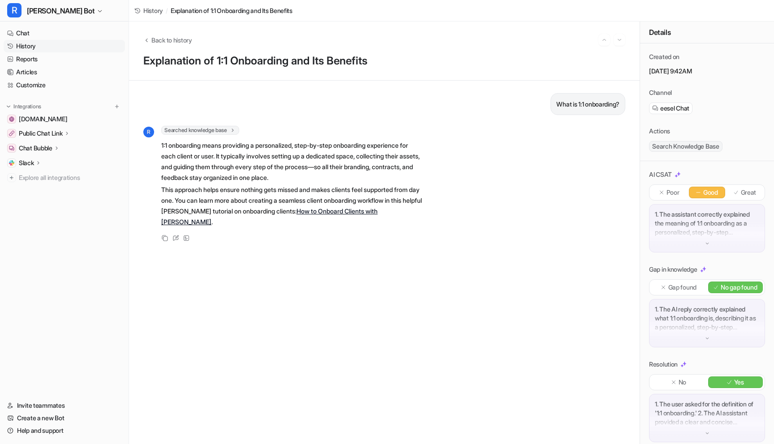
drag, startPoint x: 156, startPoint y: 141, endPoint x: 277, endPoint y: 168, distance: 123.9
click at [277, 168] on div "R Searched knowledge base search_queries : [ "1:1 onboarding definition", "what…" at bounding box center [283, 177] width 280 height 103
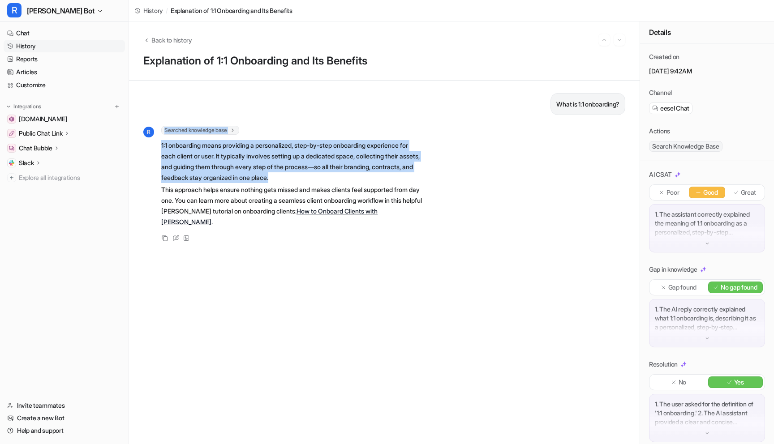
drag, startPoint x: 327, startPoint y: 178, endPoint x: 153, endPoint y: 141, distance: 177.7
click at [153, 141] on div "R Searched knowledge base search_queries : [ "1:1 onboarding definition", "what…" at bounding box center [283, 177] width 280 height 103
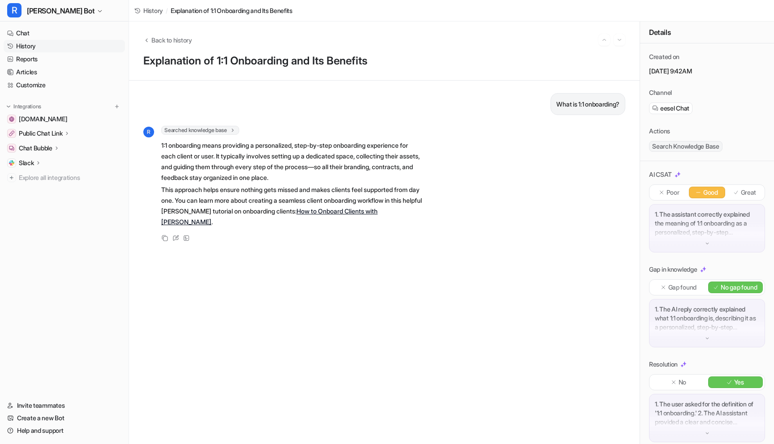
click at [216, 233] on div "What is 1:1 onboarding? R Searched knowledge base search_queries : [ "1:1 onboa…" at bounding box center [384, 262] width 482 height 339
click at [178, 233] on div "Review" at bounding box center [175, 238] width 11 height 11
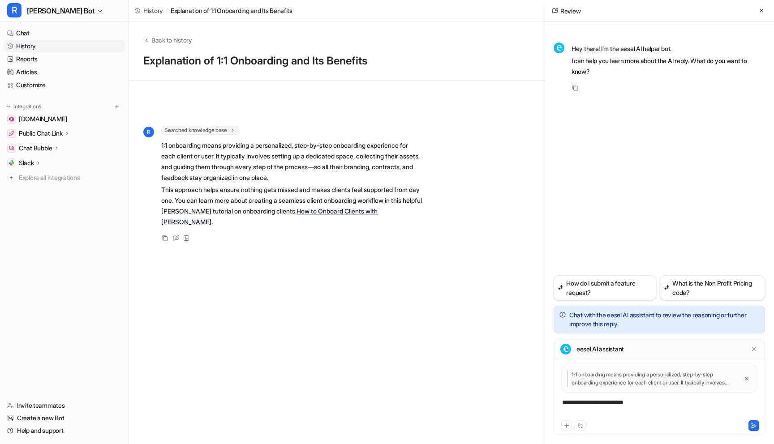
click at [608, 405] on div "**********" at bounding box center [659, 408] width 207 height 21
click at [608, 408] on div "**********" at bounding box center [659, 408] width 207 height 21
click at [608, 406] on div "**********" at bounding box center [659, 408] width 207 height 21
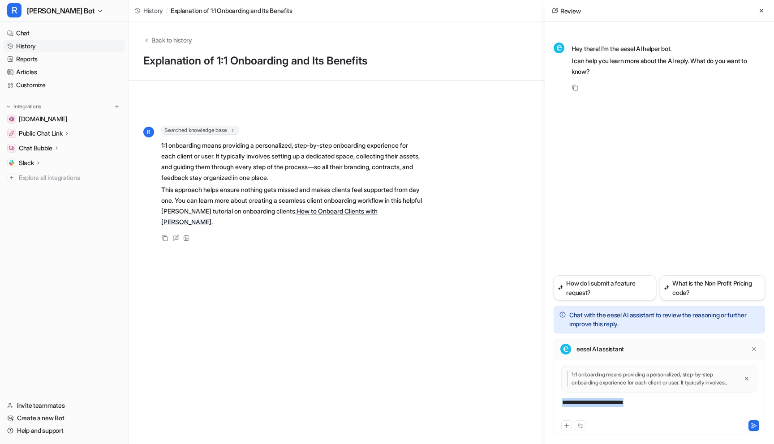
click at [608, 406] on div "**********" at bounding box center [659, 408] width 207 height 21
click at [742, 403] on div "**********" at bounding box center [659, 408] width 207 height 21
click at [663, 413] on div "**********" at bounding box center [659, 408] width 207 height 21
click at [661, 414] on div "**********" at bounding box center [659, 408] width 207 height 21
click at [699, 414] on div "**********" at bounding box center [659, 408] width 207 height 21
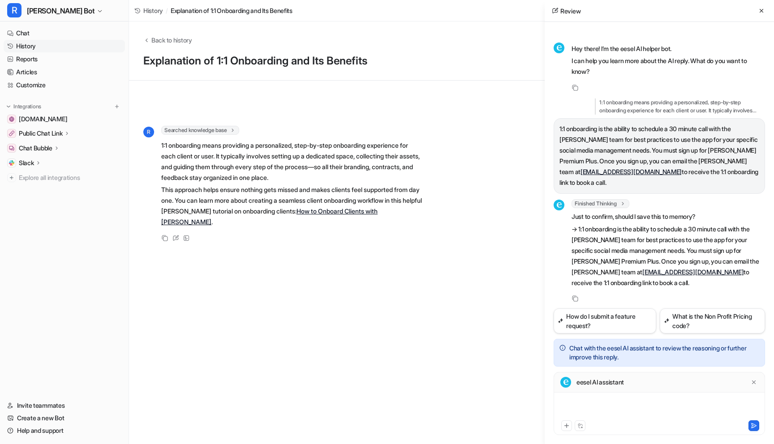
click at [609, 405] on div at bounding box center [659, 408] width 207 height 21
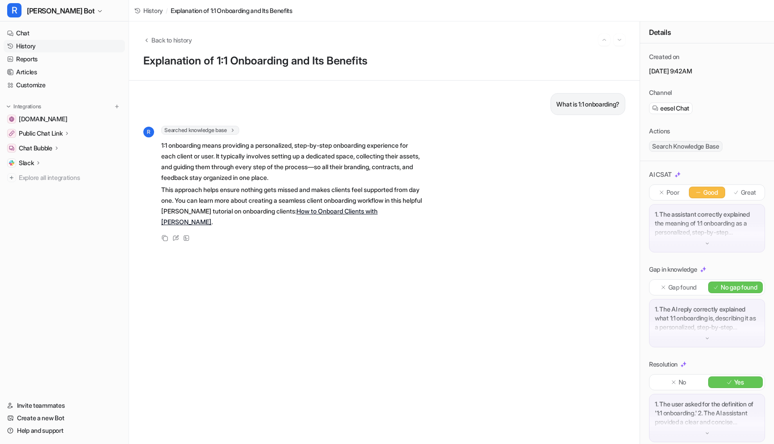
click at [297, 135] on div "Searched knowledge base search_queries : [ "1:1 onboarding definition", "what i…" at bounding box center [292, 131] width 262 height 11
click at [174, 235] on icon at bounding box center [175, 238] width 7 height 6
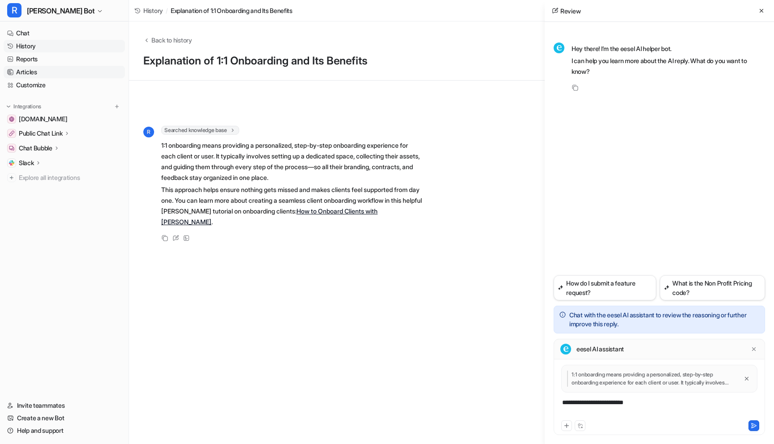
click at [29, 70] on link "Articles" at bounding box center [64, 72] width 121 height 13
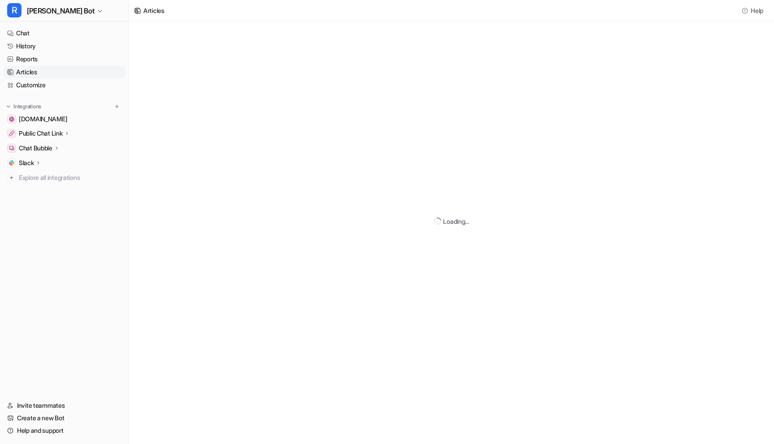
click at [45, 69] on link "Articles" at bounding box center [64, 72] width 121 height 13
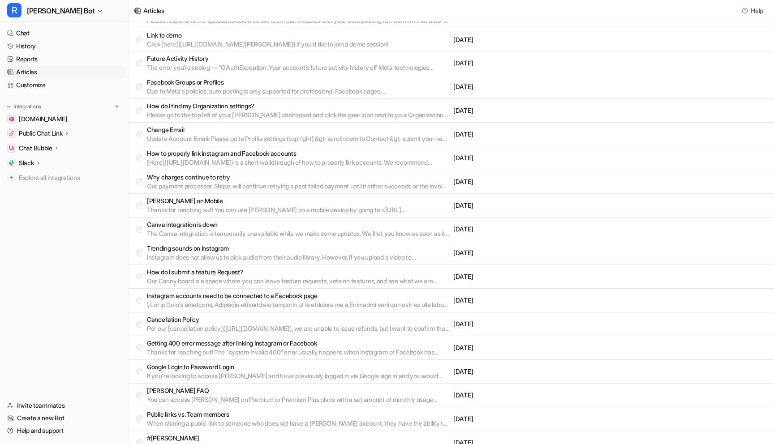
scroll to position [521, 0]
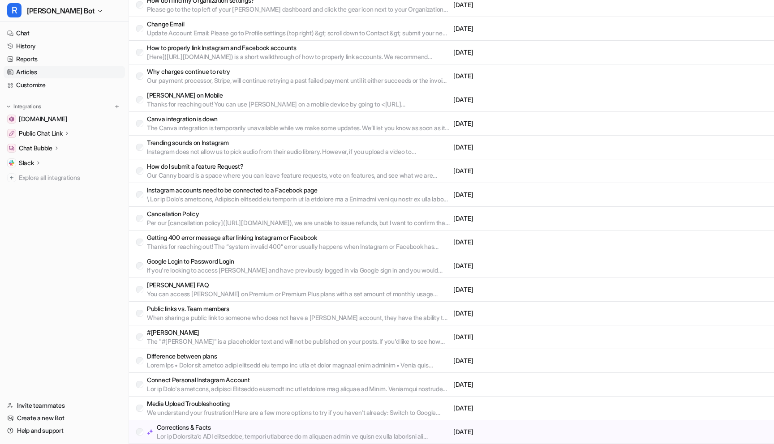
click at [266, 423] on p "Corrections & Facts" at bounding box center [303, 427] width 293 height 9
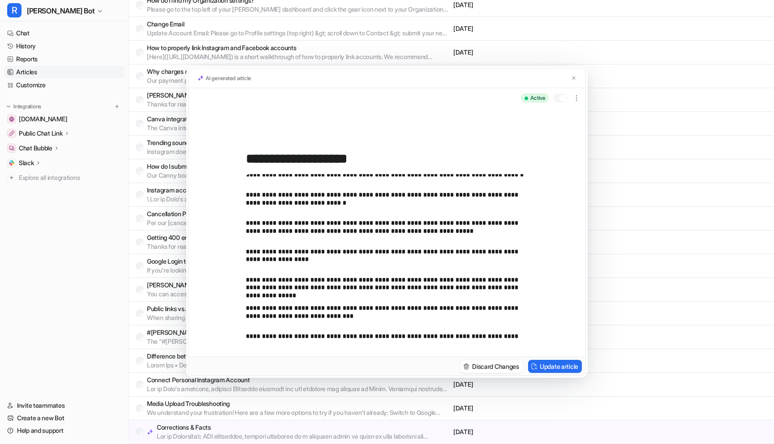
scroll to position [590, 0]
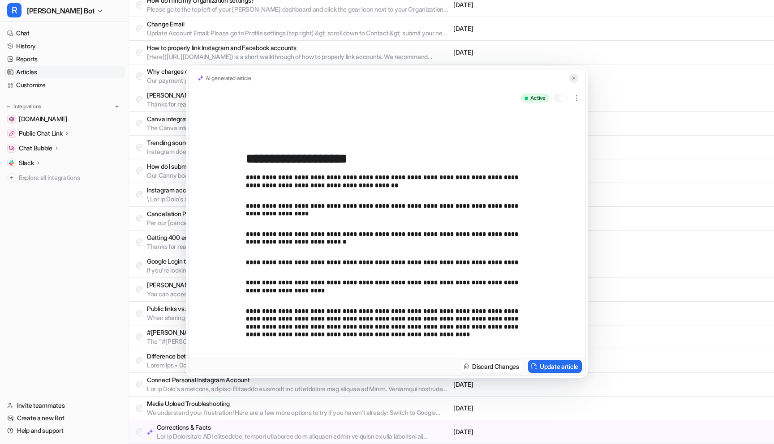
click at [572, 81] on img at bounding box center [573, 78] width 5 height 6
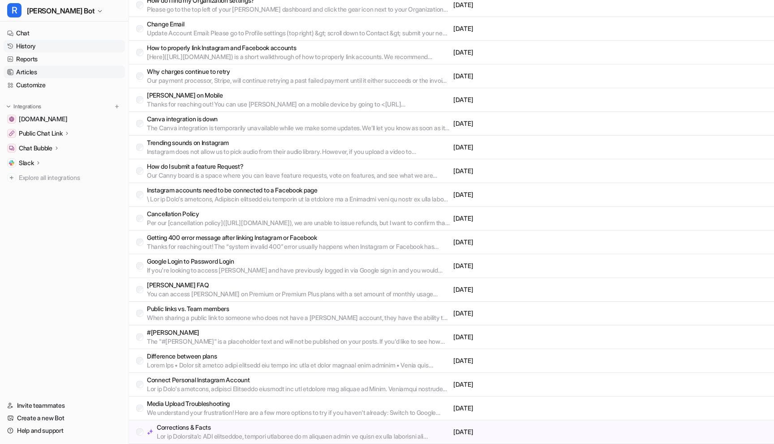
click at [57, 46] on link "History" at bounding box center [64, 46] width 121 height 13
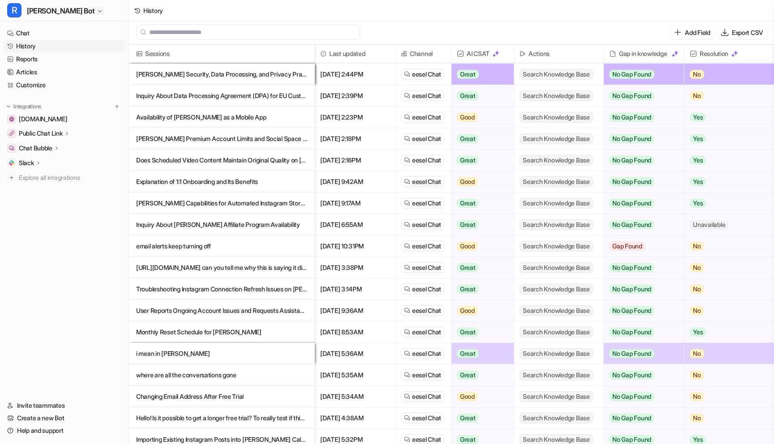
scroll to position [418, 0]
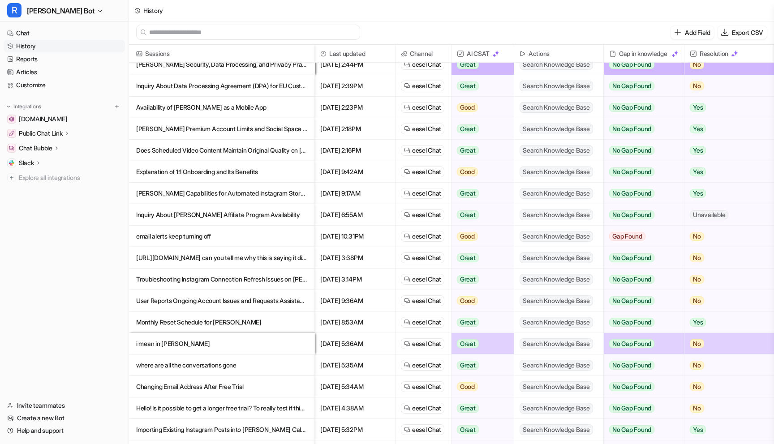
click at [232, 194] on p "[PERSON_NAME] Capabilities for Automated Instagram Story Reposting" at bounding box center [221, 194] width 171 height 22
click at [172, 198] on p "[PERSON_NAME] Capabilities for Automated Instagram Story Reposting" at bounding box center [221, 194] width 171 height 22
click at [222, 193] on p "[PERSON_NAME] Capabilities for Automated Instagram Story Reposting" at bounding box center [221, 194] width 171 height 22
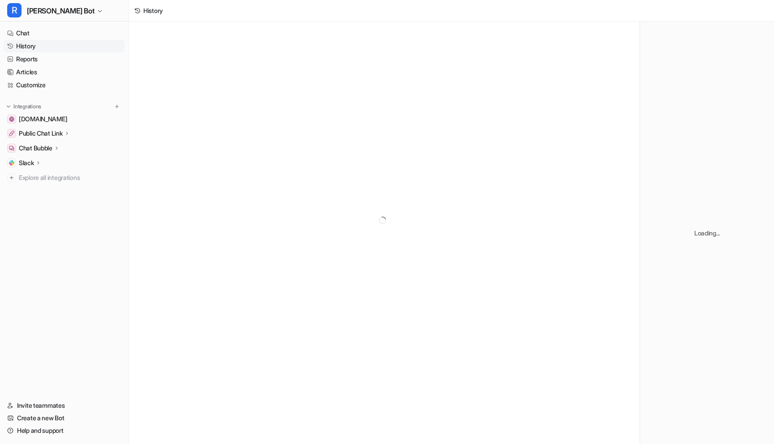
click at [20, 44] on link "History" at bounding box center [64, 46] width 121 height 13
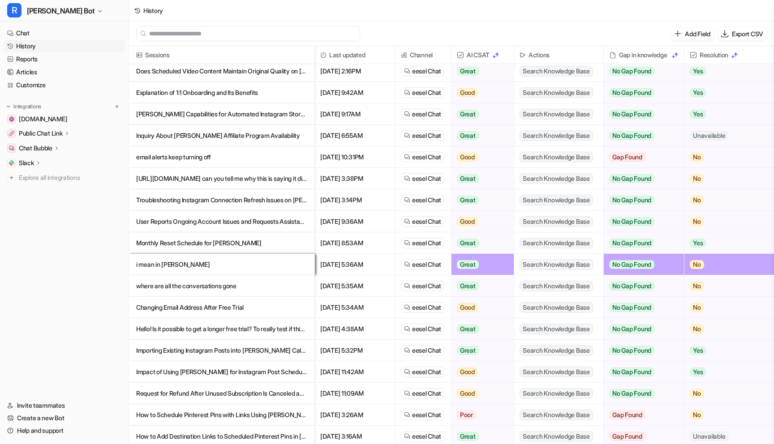
scroll to position [499, 0]
click at [213, 120] on p "[PERSON_NAME] Capabilities for Automated Instagram Story Reposting" at bounding box center [221, 114] width 171 height 22
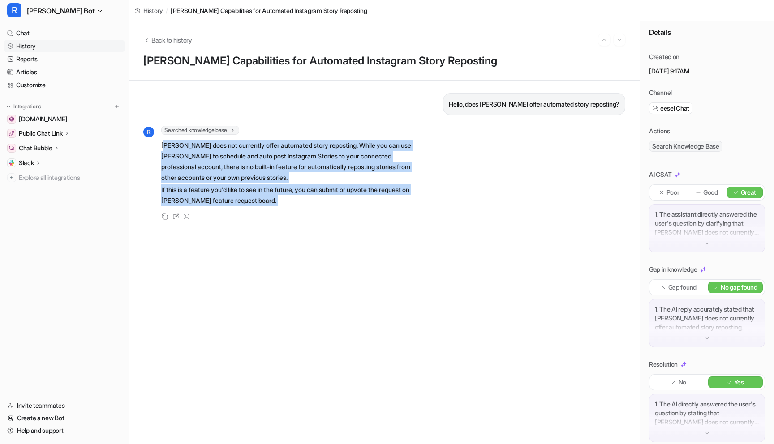
drag, startPoint x: 164, startPoint y: 146, endPoint x: 263, endPoint y: 211, distance: 118.8
click at [263, 211] on div "R Searched knowledge base search_queries : [ "automated story reposting", "does…" at bounding box center [283, 174] width 280 height 96
click at [35, 43] on link "History" at bounding box center [64, 46] width 121 height 13
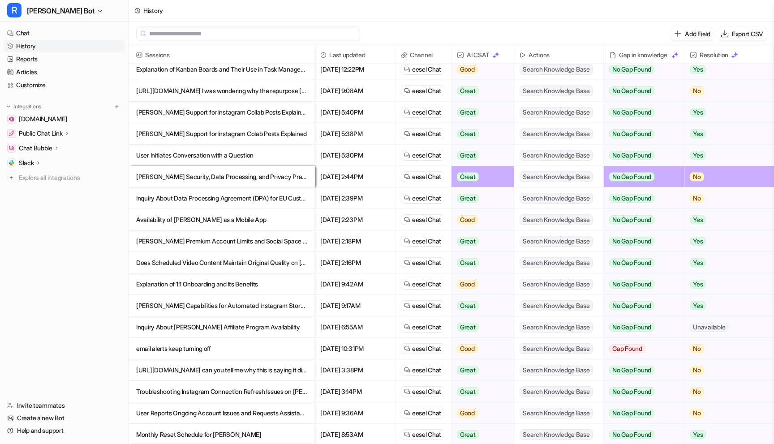
scroll to position [358, 0]
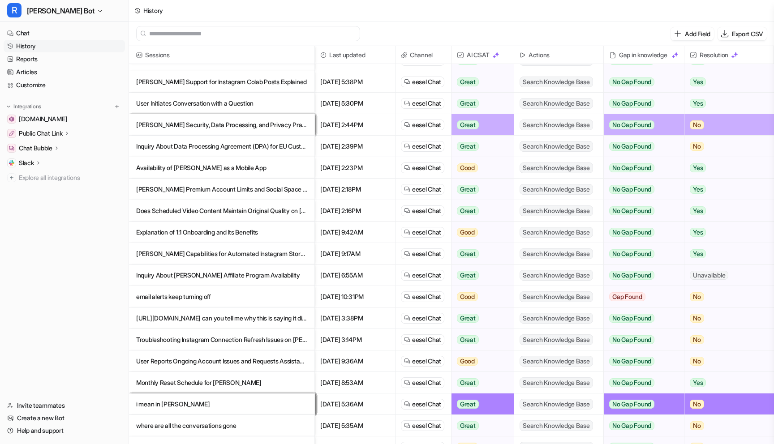
click at [229, 280] on p "Inquiry About [PERSON_NAME] Affiliate Program Availability" at bounding box center [221, 276] width 171 height 22
click at [242, 277] on p "Inquiry About [PERSON_NAME] Affiliate Program Availability" at bounding box center [221, 276] width 171 height 22
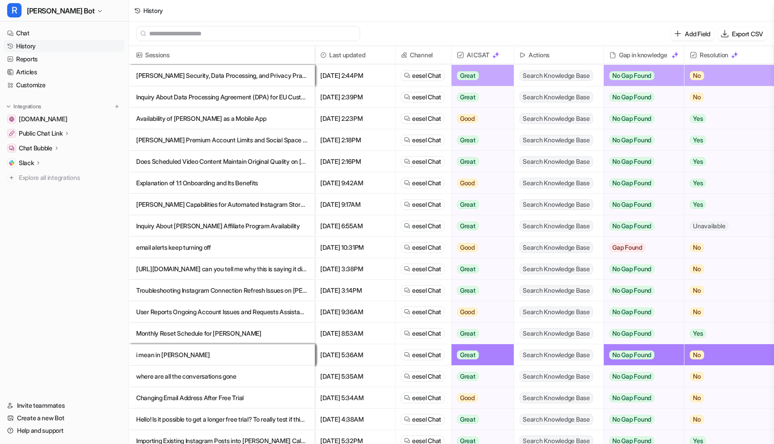
scroll to position [404, 0]
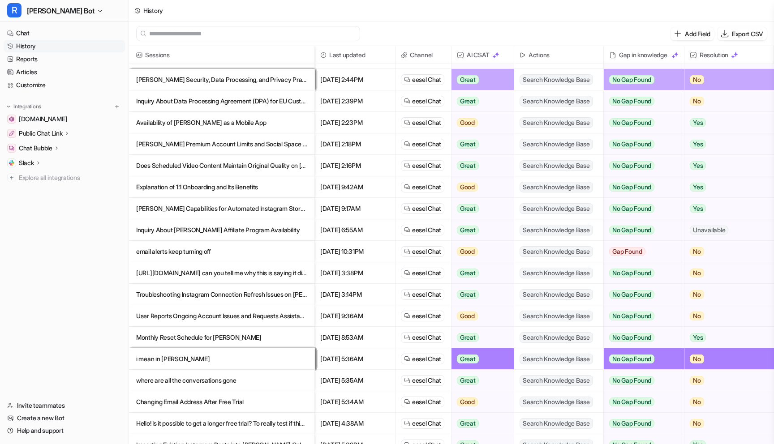
click at [179, 233] on p "Inquiry About [PERSON_NAME] Affiliate Program Availability" at bounding box center [221, 231] width 171 height 22
click at [178, 230] on p "Inquiry About [PERSON_NAME] Affiliate Program Availability" at bounding box center [221, 231] width 171 height 22
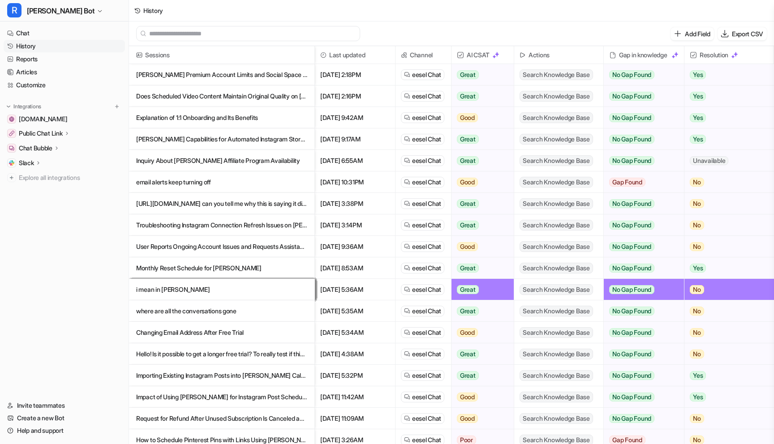
scroll to position [483, 0]
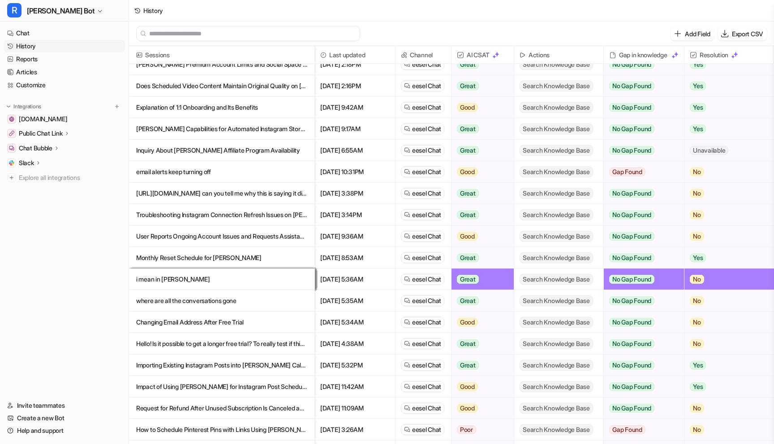
click at [188, 151] on p "Inquiry About [PERSON_NAME] Affiliate Program Availability" at bounding box center [221, 151] width 171 height 22
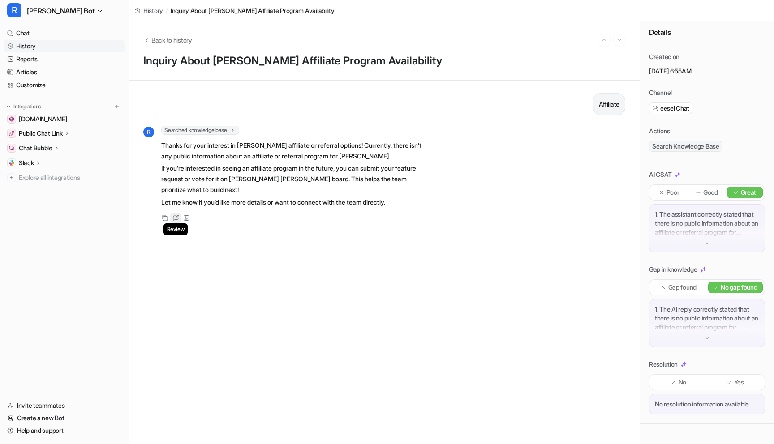
click at [178, 215] on div "Review" at bounding box center [175, 218] width 11 height 11
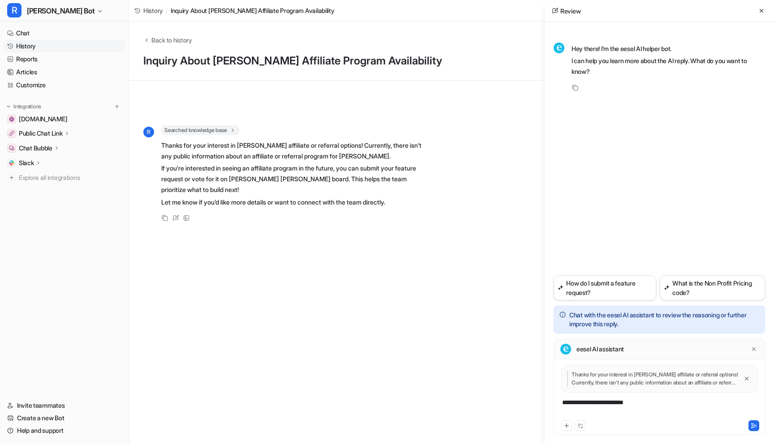
click at [595, 405] on div "**********" at bounding box center [659, 408] width 207 height 21
click at [610, 406] on div "**********" at bounding box center [659, 408] width 207 height 21
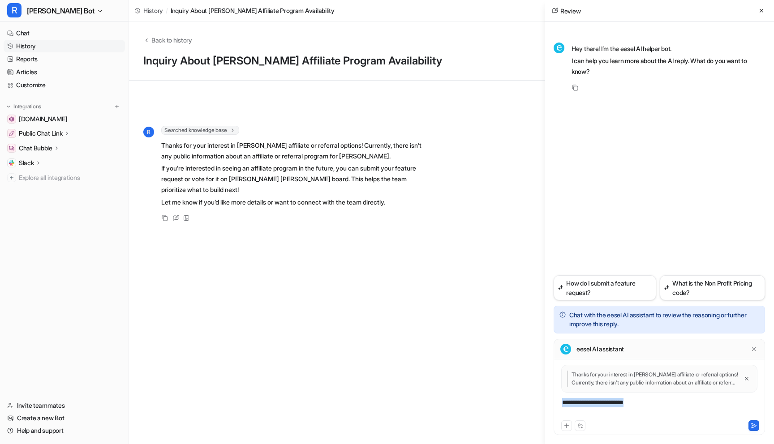
click at [610, 406] on div "**********" at bounding box center [659, 408] width 207 height 21
click at [609, 403] on div "**********" at bounding box center [659, 408] width 207 height 21
click at [677, 405] on div "**********" at bounding box center [659, 408] width 207 height 21
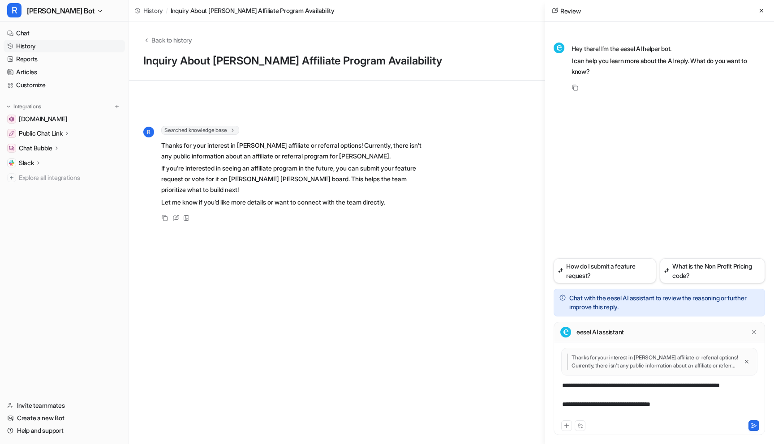
click at [682, 411] on div "**********" at bounding box center [659, 400] width 207 height 38
click at [695, 411] on div "**********" at bounding box center [659, 400] width 207 height 38
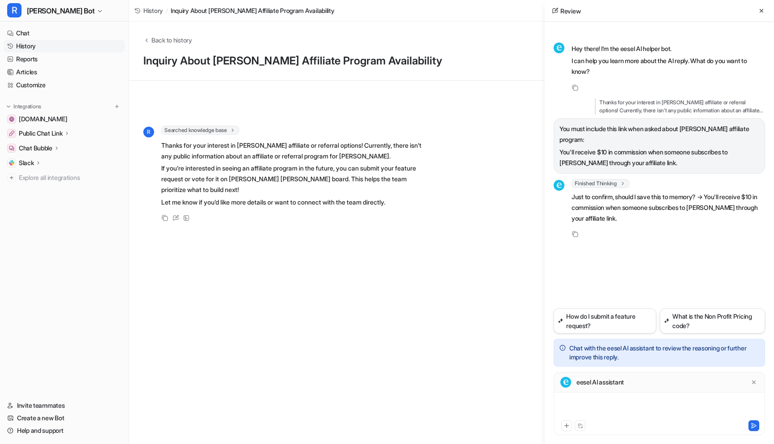
click at [639, 403] on div at bounding box center [659, 408] width 207 height 21
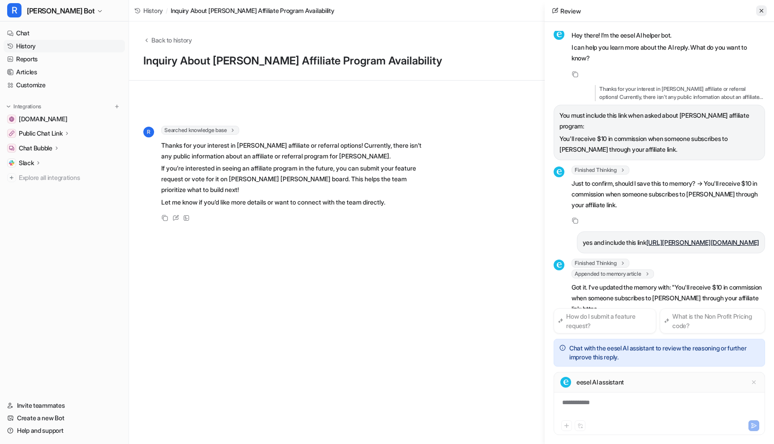
scroll to position [35, 0]
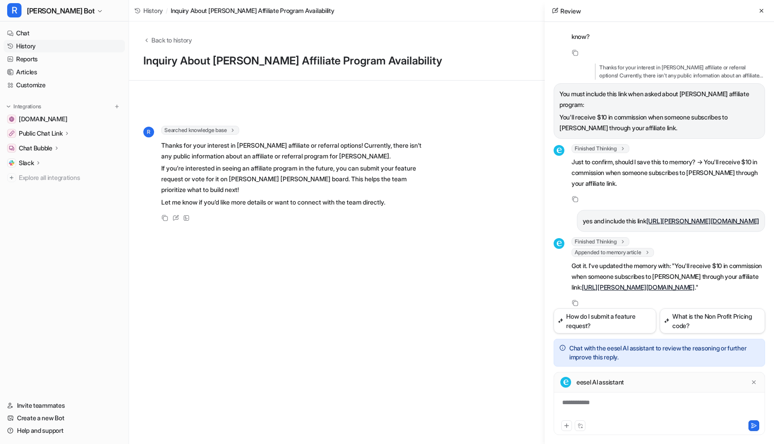
click at [590, 399] on div "**********" at bounding box center [659, 408] width 207 height 21
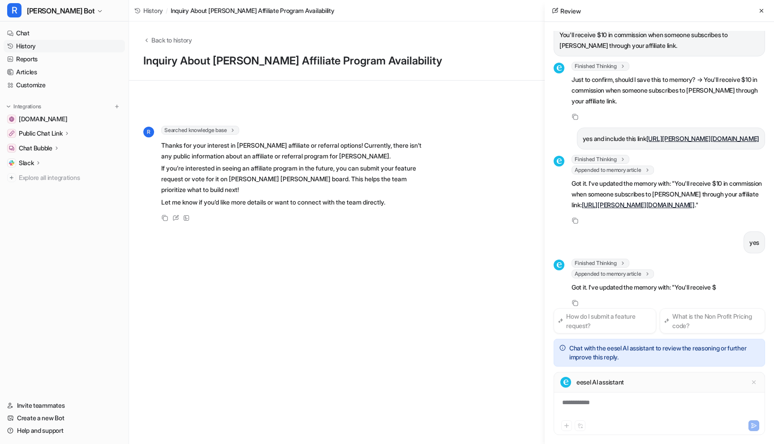
scroll to position [139, 0]
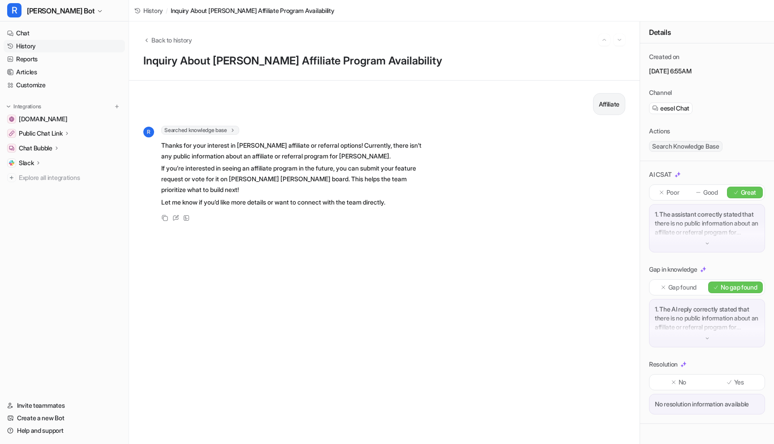
click at [29, 44] on link "History" at bounding box center [64, 46] width 121 height 13
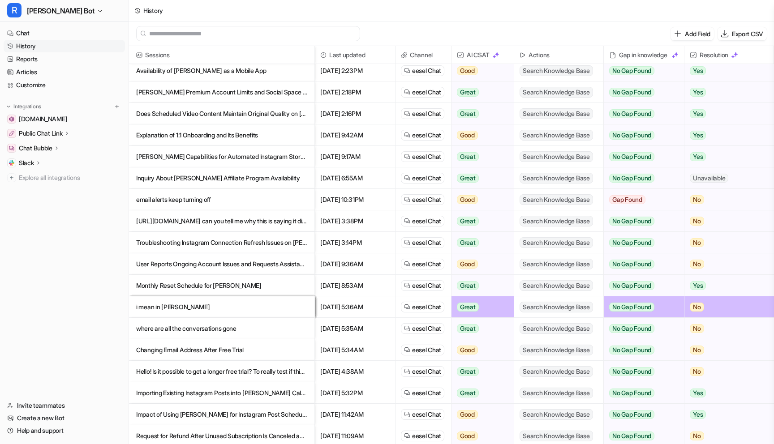
scroll to position [432, 0]
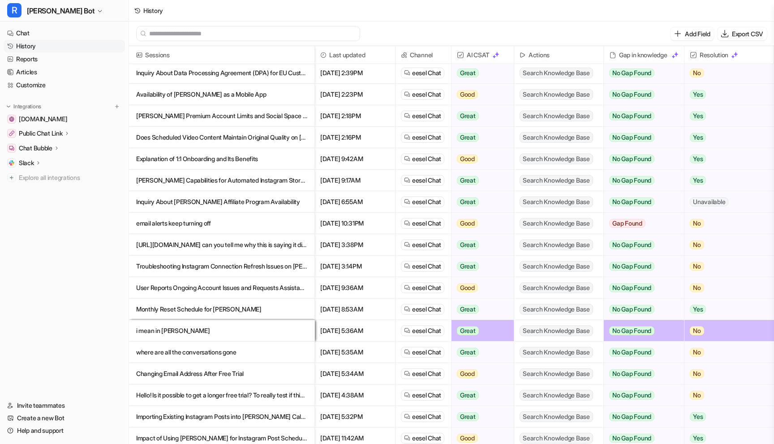
click at [199, 223] on p "email alerts keep turning off" at bounding box center [221, 224] width 171 height 22
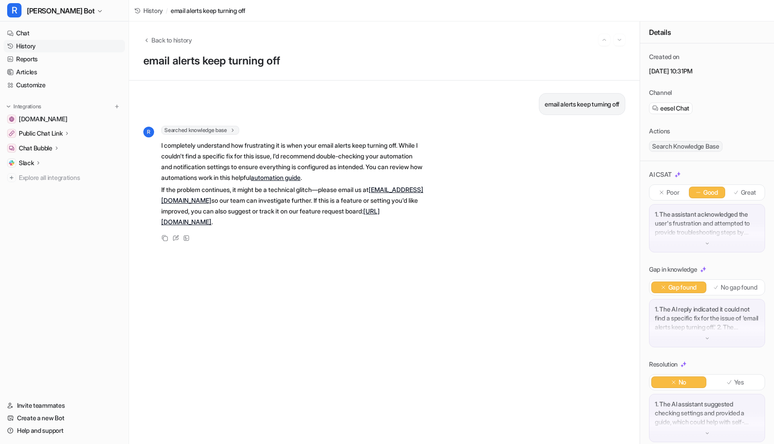
drag, startPoint x: 22, startPoint y: 43, endPoint x: 37, endPoint y: 48, distance: 15.6
click at [22, 43] on link "History" at bounding box center [64, 46] width 121 height 13
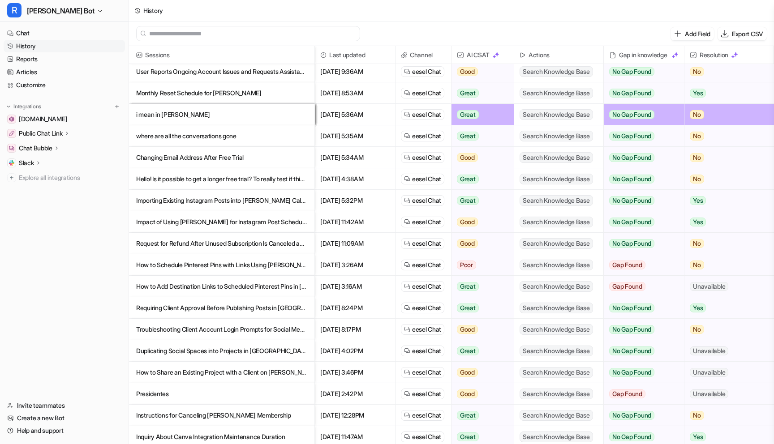
scroll to position [410, 0]
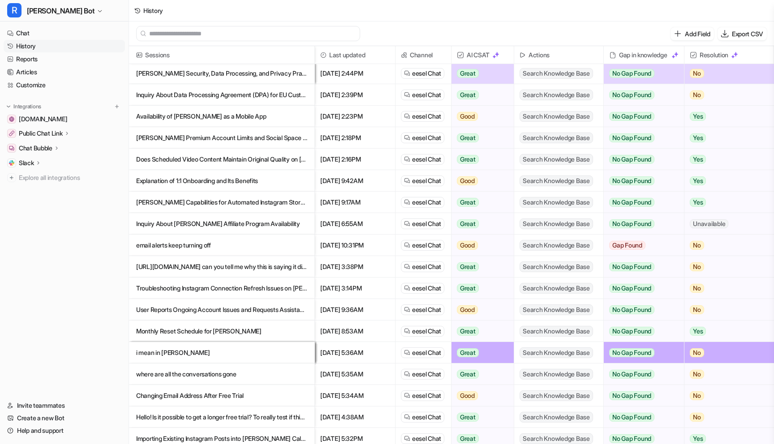
click at [199, 290] on p "Troubleshooting Instagram Connection Refresh Issues on [PERSON_NAME]" at bounding box center [221, 289] width 171 height 22
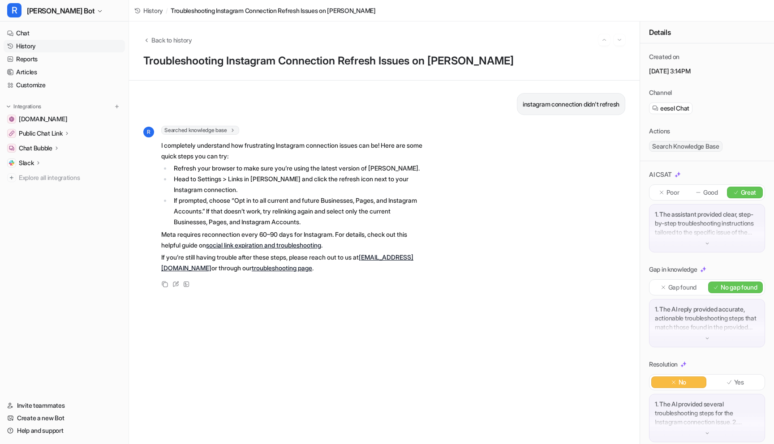
click at [24, 47] on link "History" at bounding box center [64, 46] width 121 height 13
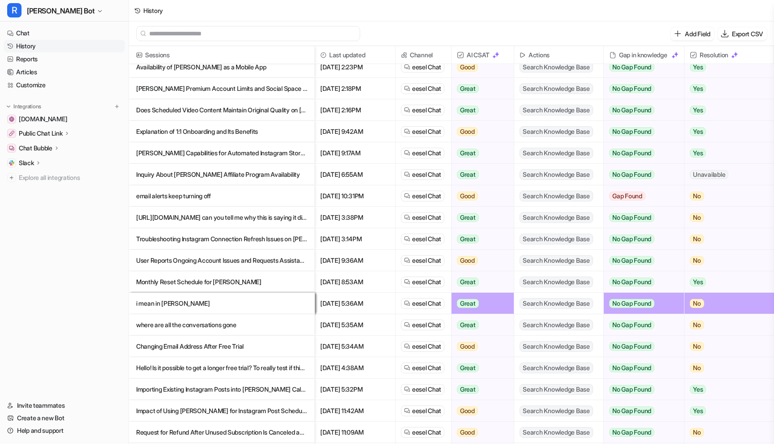
scroll to position [451, 0]
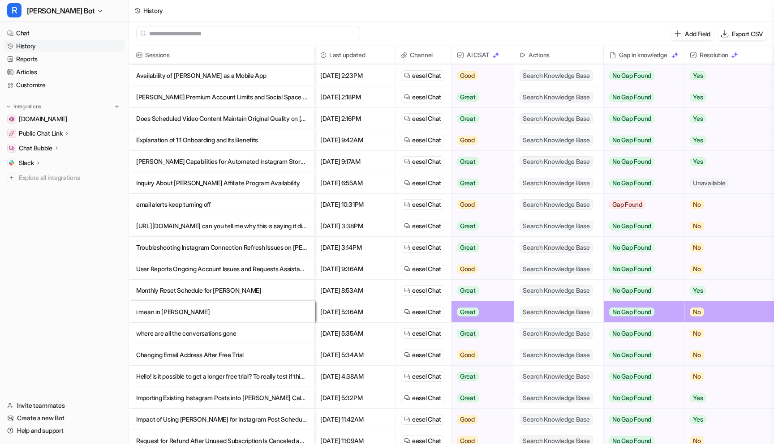
click at [217, 268] on p "User Reports Ongoing Account Issues and Requests Assistance" at bounding box center [221, 269] width 171 height 22
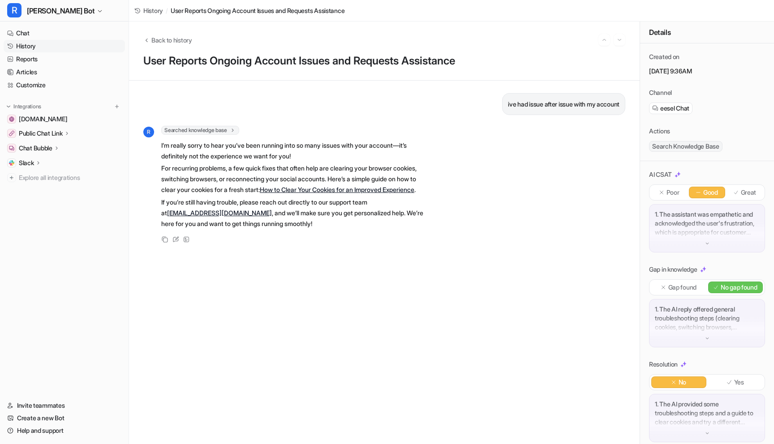
click at [34, 47] on link "History" at bounding box center [64, 46] width 121 height 13
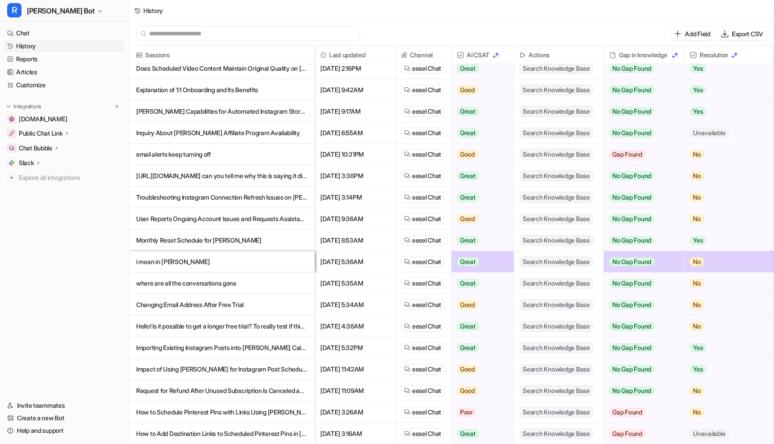
scroll to position [491, 0]
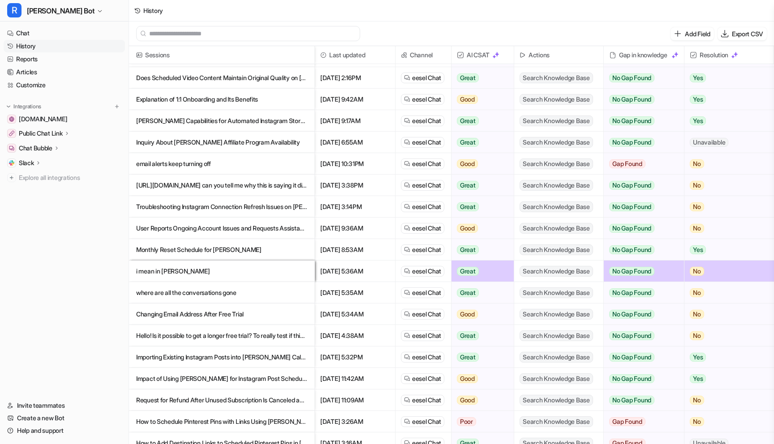
click at [240, 252] on p "Monthly Reset Schedule for [PERSON_NAME]" at bounding box center [221, 250] width 171 height 22
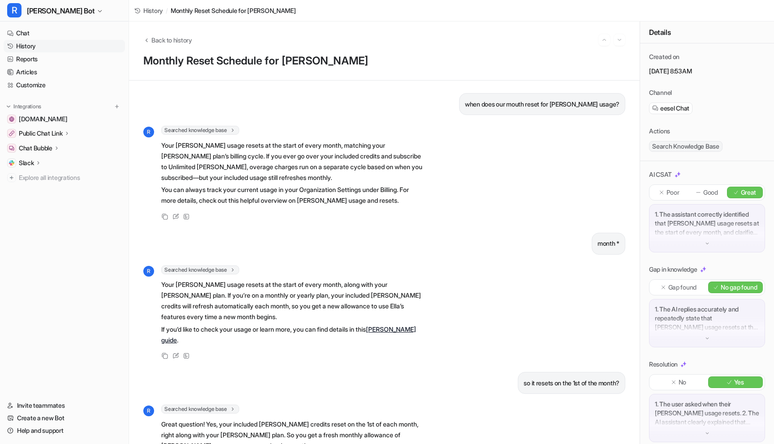
scroll to position [32, 0]
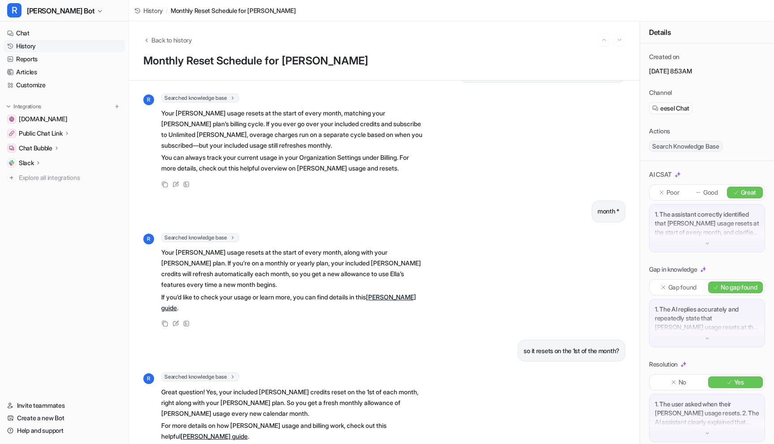
click at [30, 44] on link "History" at bounding box center [64, 46] width 121 height 13
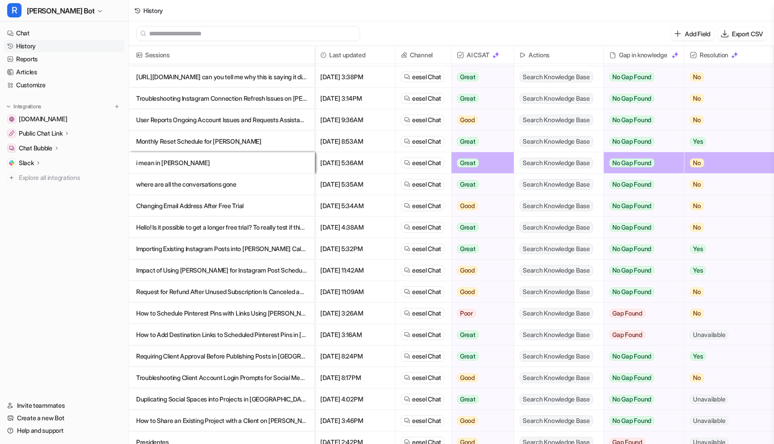
scroll to position [603, 0]
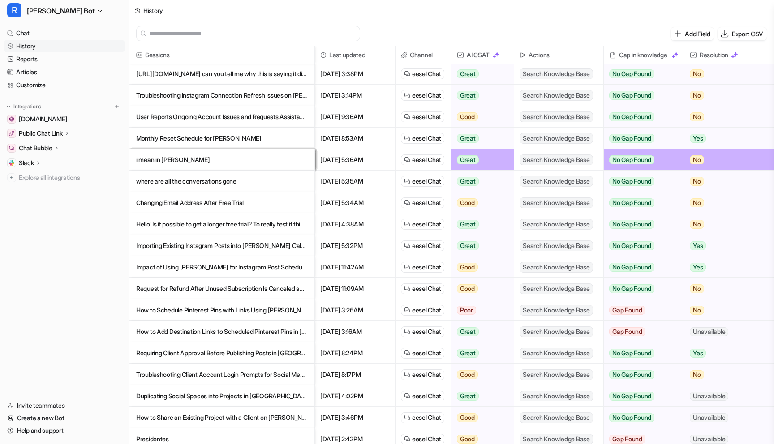
click at [217, 204] on p "Changing Email Address After Free Trial" at bounding box center [221, 203] width 171 height 22
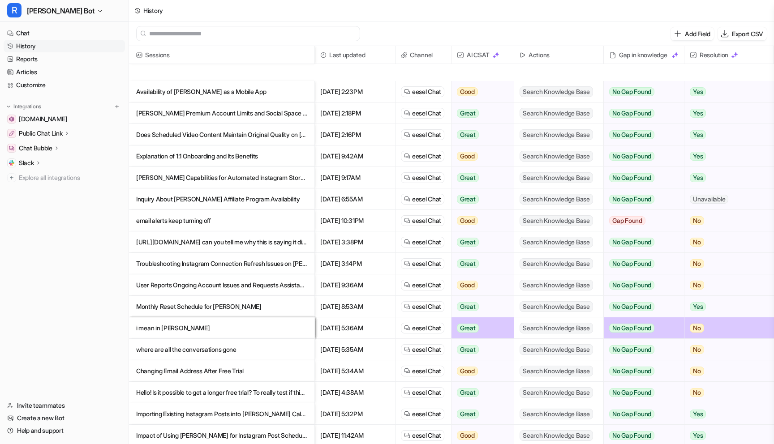
scroll to position [577, 0]
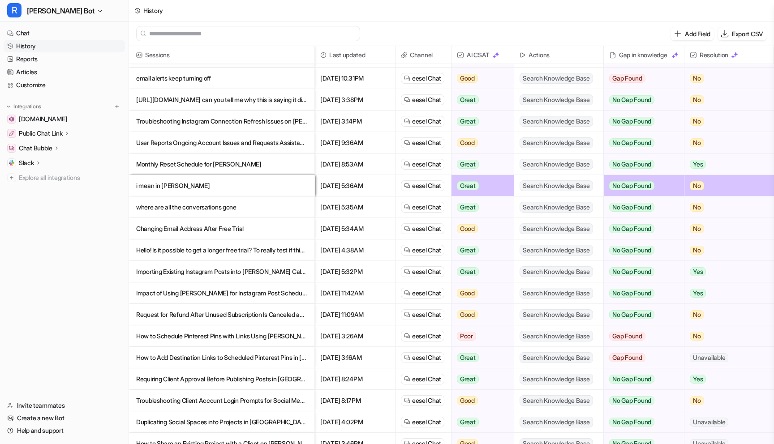
click at [180, 254] on p "Hello! Is it possible to get a longer free trial? To really test if this would …" at bounding box center [221, 251] width 171 height 22
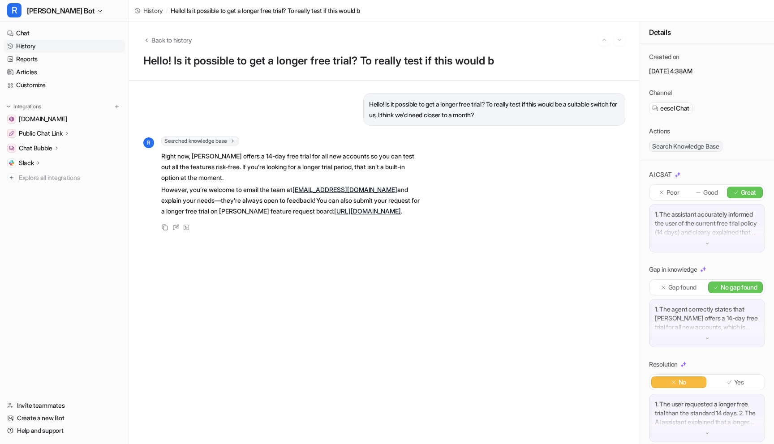
click at [19, 47] on link "History" at bounding box center [64, 46] width 121 height 13
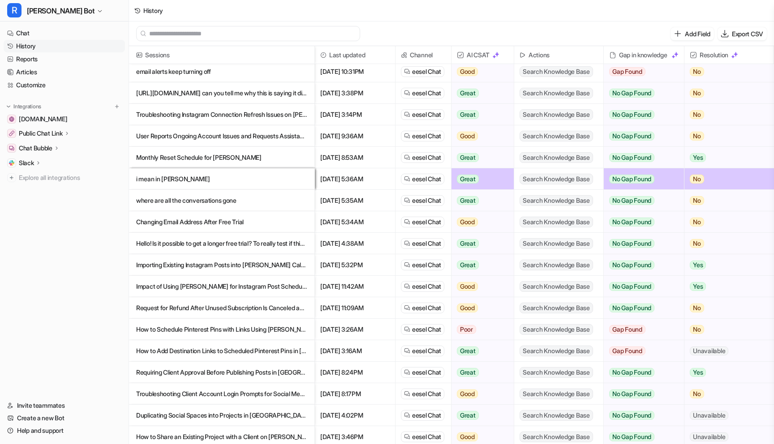
scroll to position [602, 0]
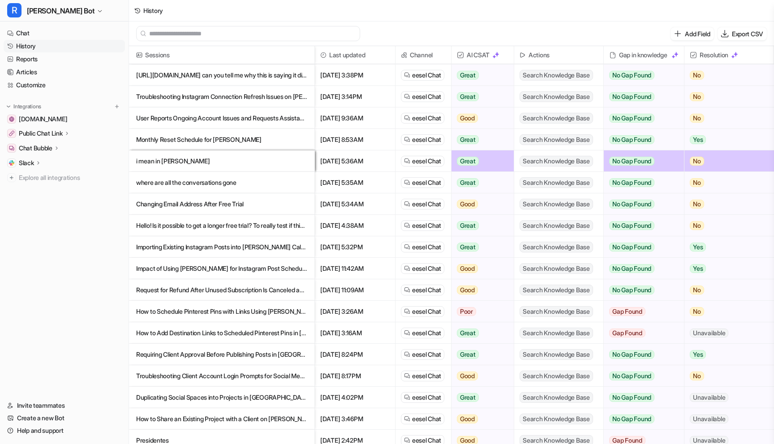
click at [172, 250] on p "Importing Existing Instagram Posts into [PERSON_NAME] Calendar" at bounding box center [221, 248] width 171 height 22
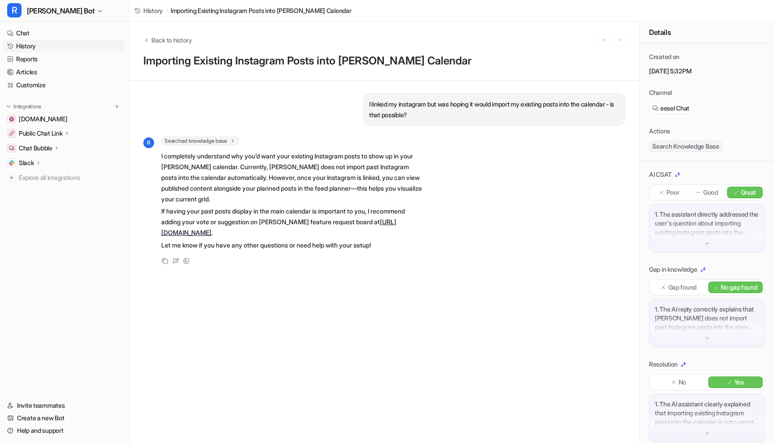
click at [41, 50] on link "History" at bounding box center [64, 46] width 121 height 13
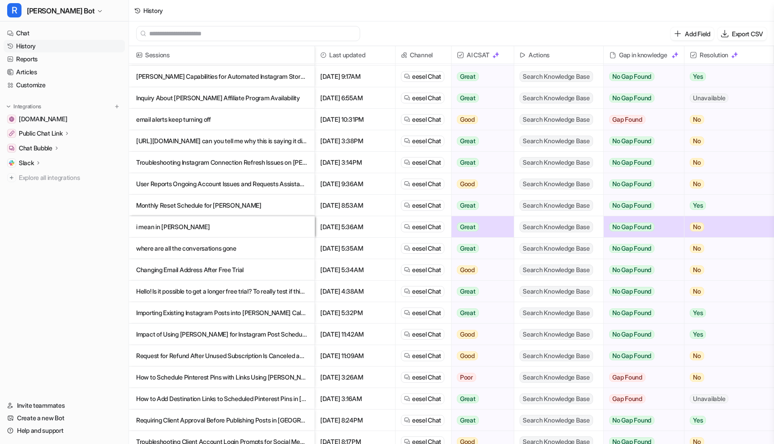
scroll to position [540, 0]
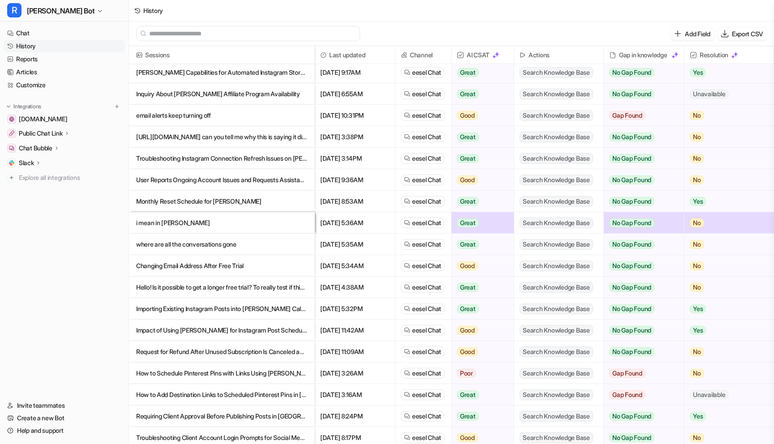
click at [190, 330] on p "Impact of Using [PERSON_NAME] for Instagram Post Scheduling on Account Reach" at bounding box center [221, 331] width 171 height 22
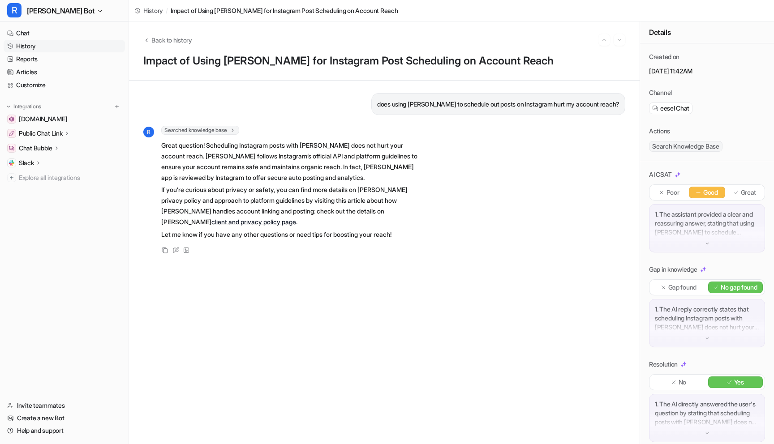
click at [28, 47] on link "History" at bounding box center [64, 46] width 121 height 13
